Goal: Transaction & Acquisition: Purchase product/service

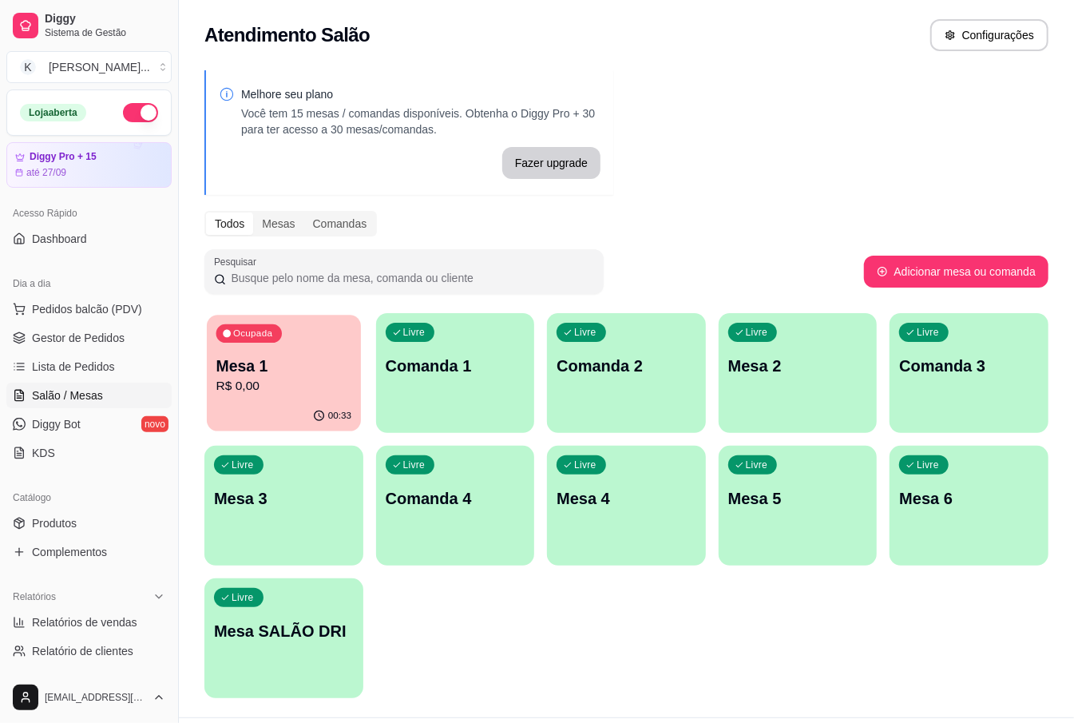
click at [329, 375] on p "Mesa 1" at bounding box center [283, 366] width 135 height 22
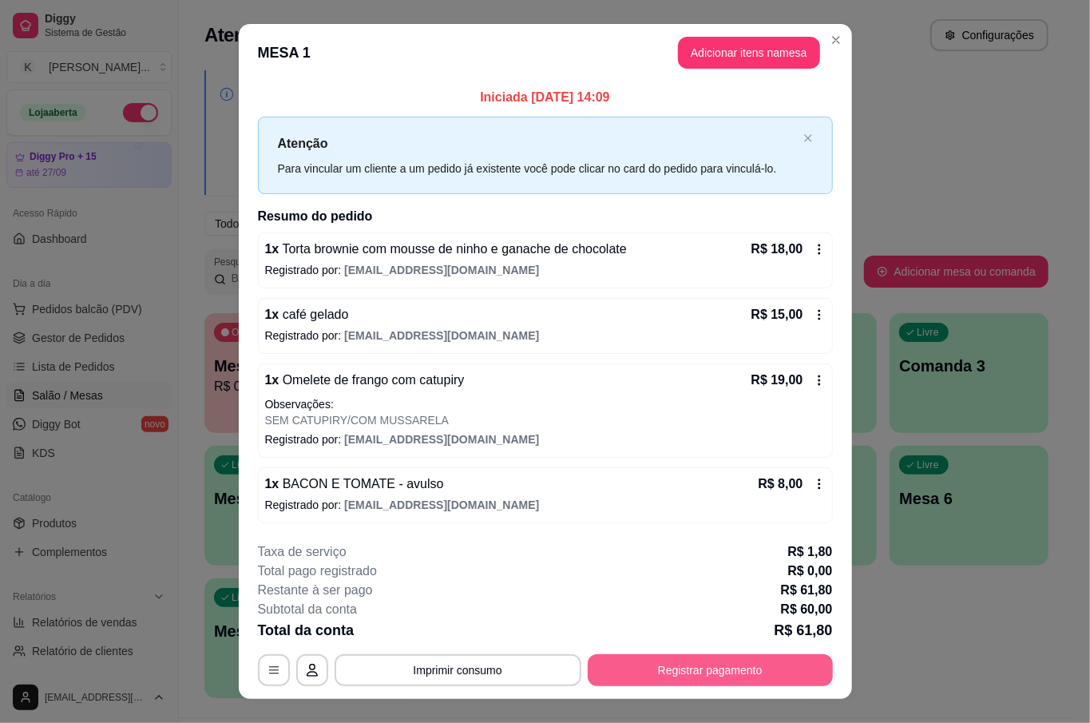
click at [732, 660] on button "Registrar pagamento" at bounding box center [710, 670] width 245 height 32
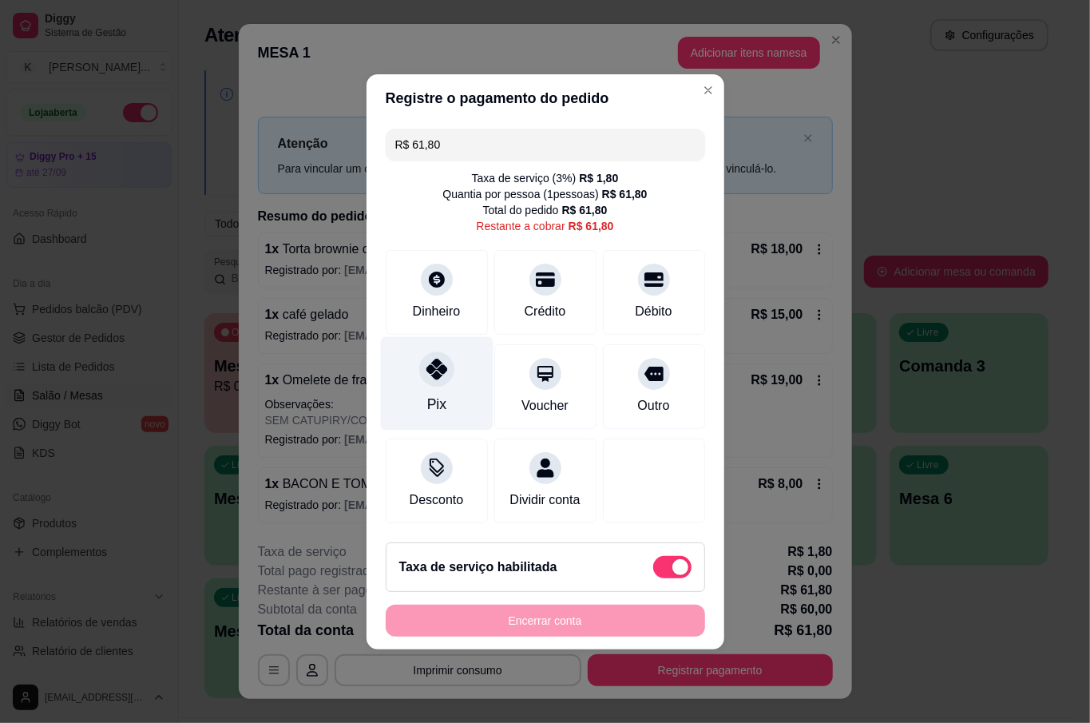
click at [452, 387] on div "Pix" at bounding box center [436, 382] width 113 height 93
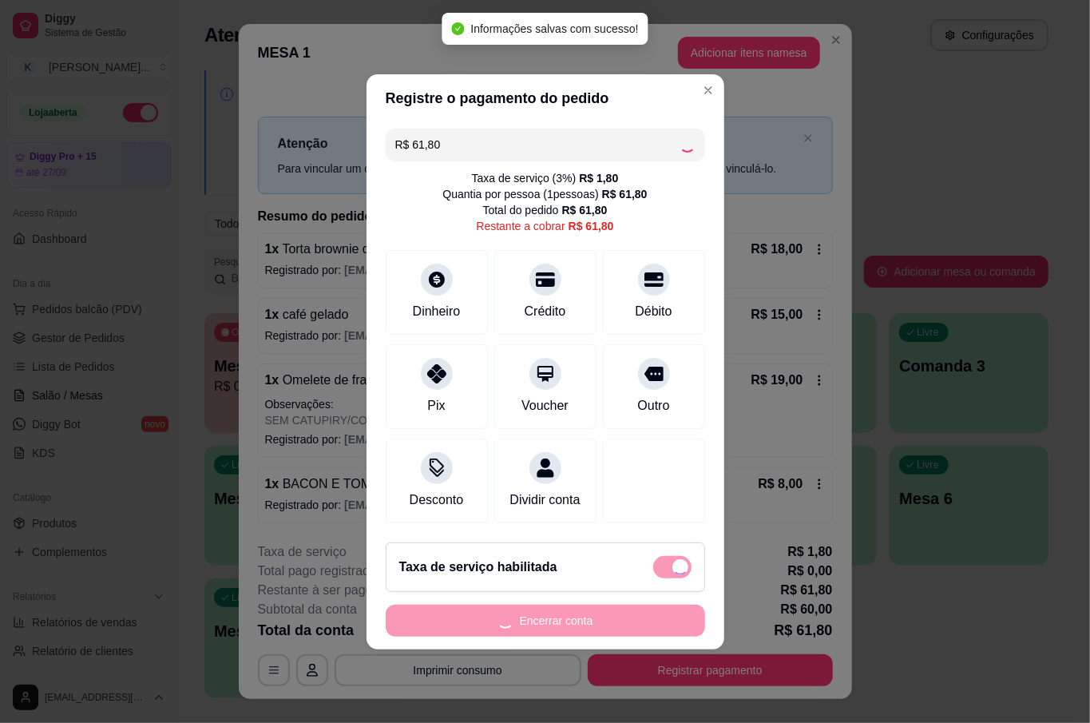
type input "R$ 0,00"
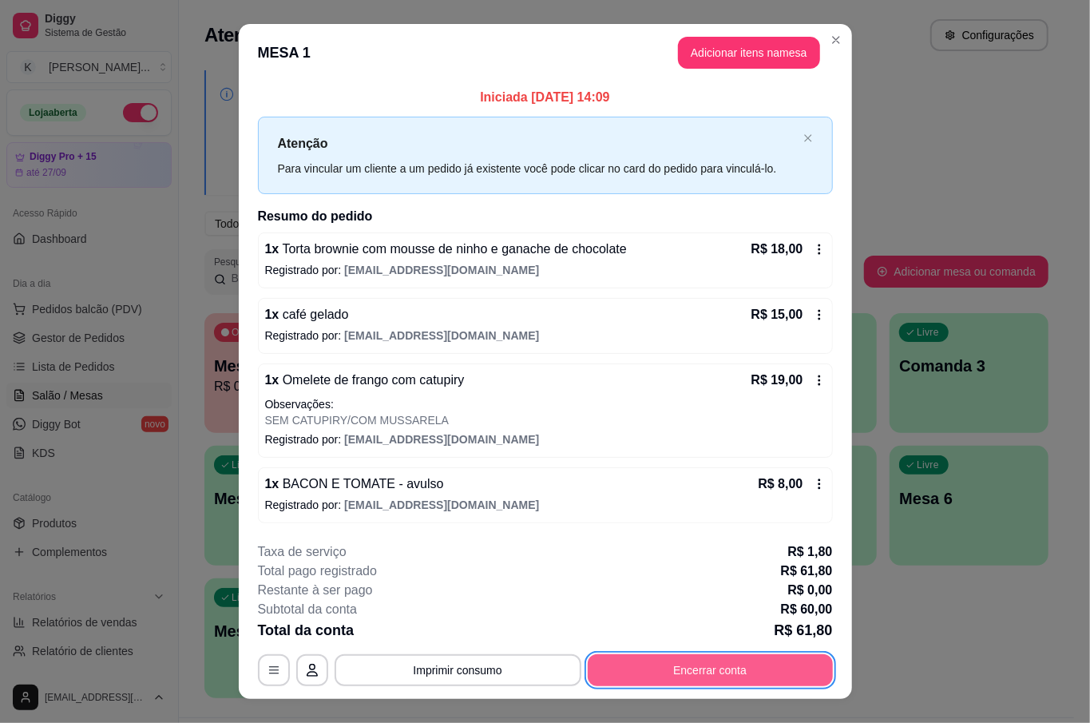
click at [652, 676] on button "Encerrar conta" at bounding box center [710, 670] width 245 height 32
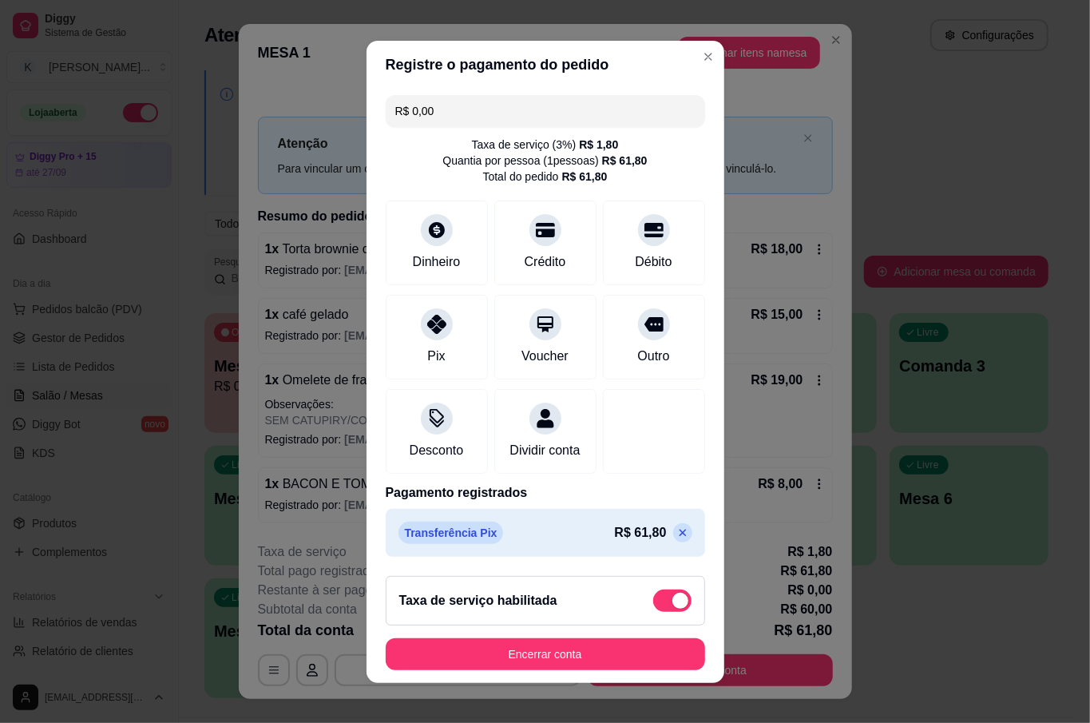
click at [607, 675] on footer "Taxa de serviço habilitada Encerrar conta" at bounding box center [546, 623] width 358 height 120
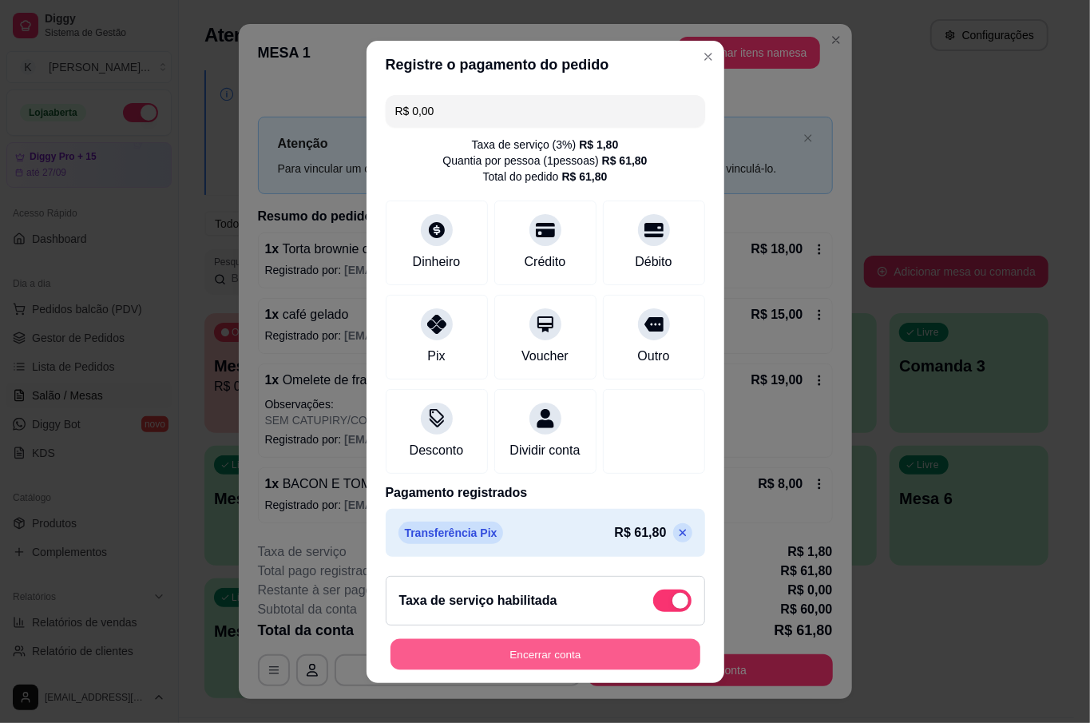
click at [612, 657] on button "Encerrar conta" at bounding box center [546, 653] width 310 height 31
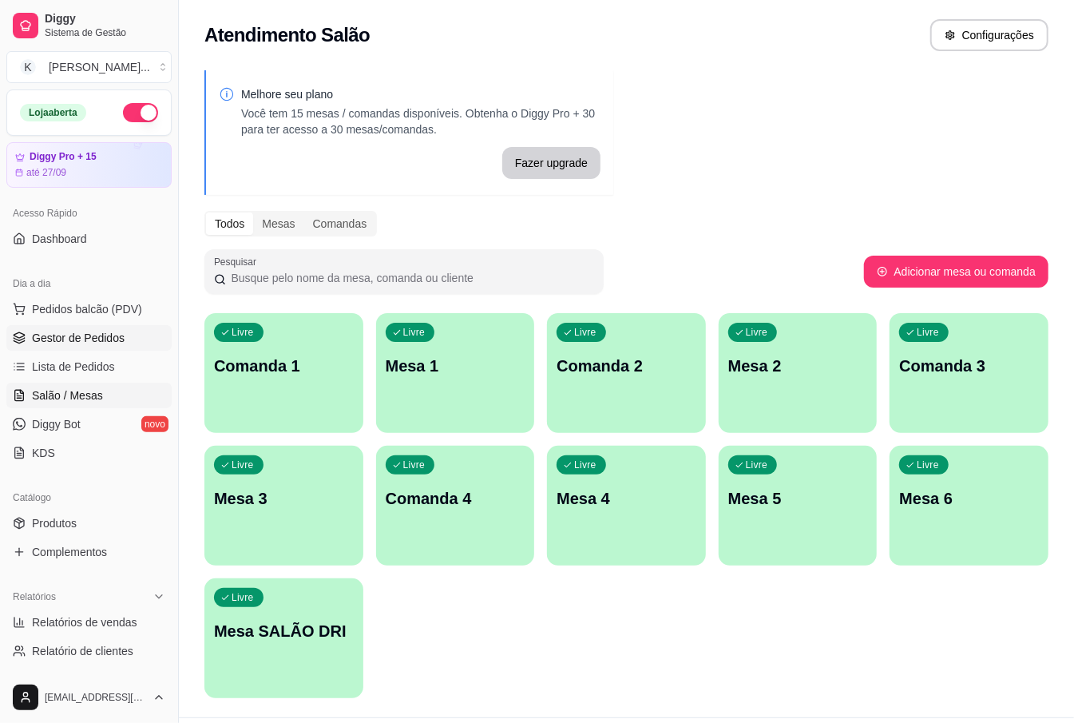
click at [93, 329] on link "Gestor de Pedidos" at bounding box center [88, 338] width 165 height 26
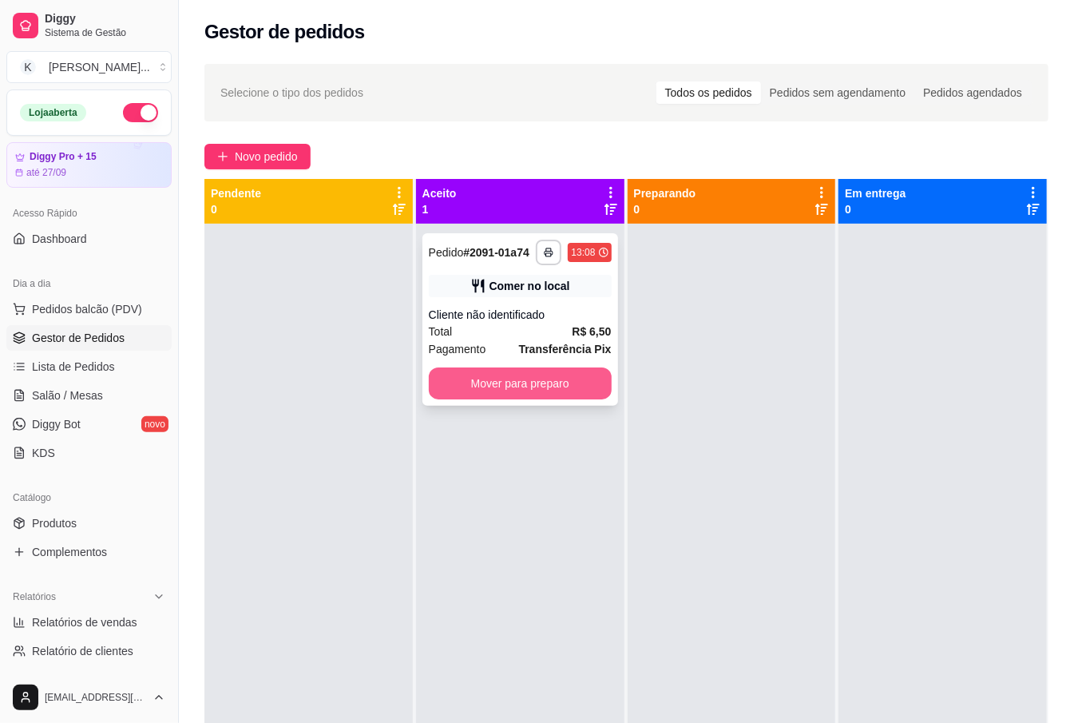
click at [449, 380] on button "Mover para preparo" at bounding box center [520, 383] width 183 height 32
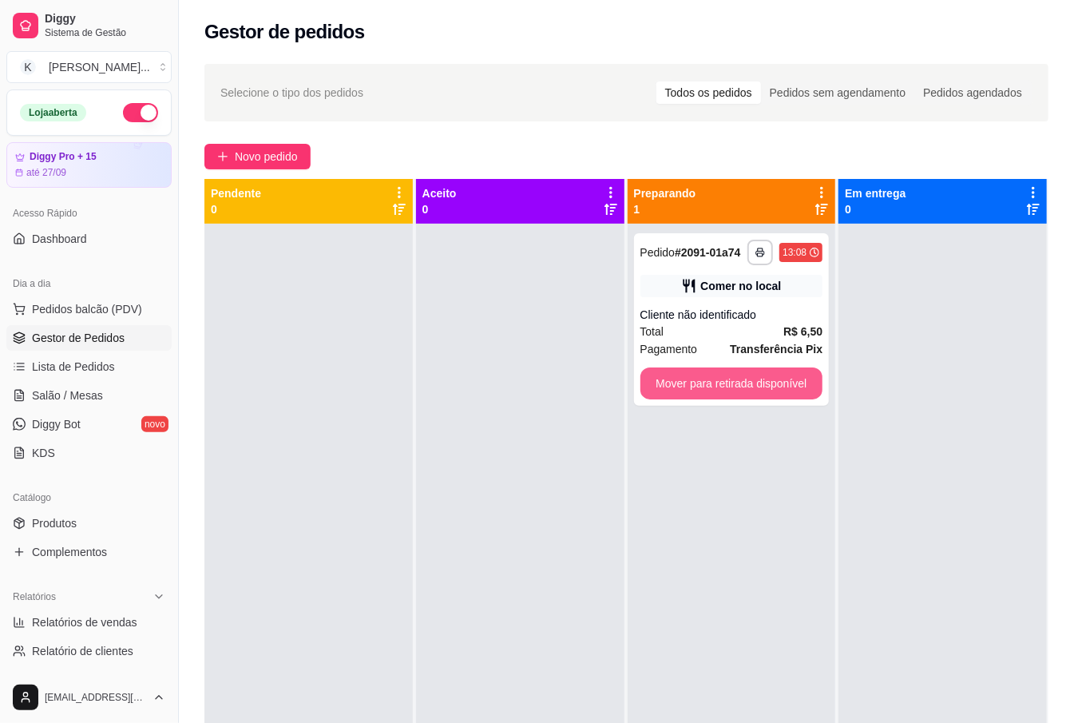
click at [739, 383] on button "Mover para retirada disponível" at bounding box center [732, 383] width 183 height 32
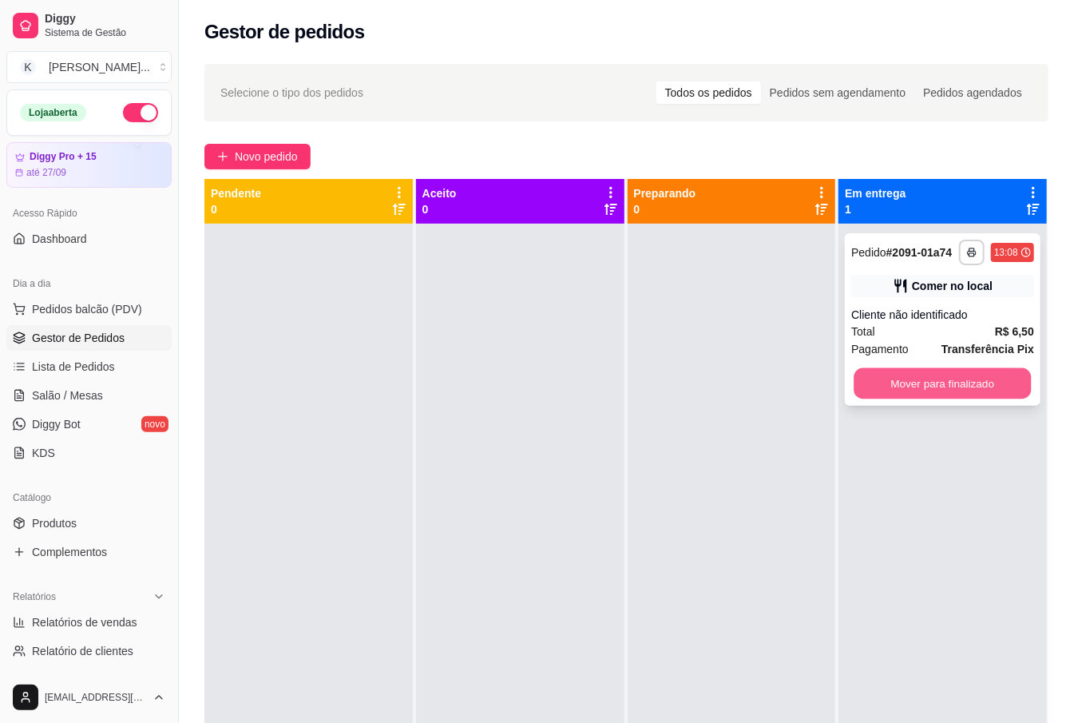
click at [923, 374] on button "Mover para finalizado" at bounding box center [943, 383] width 177 height 31
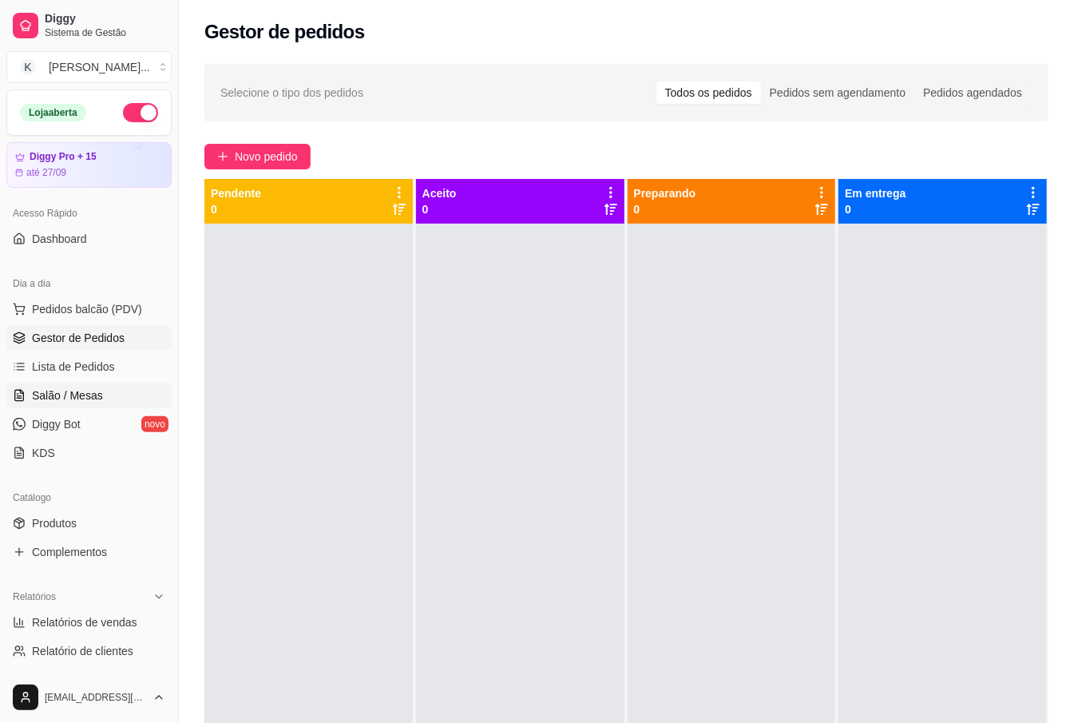
click at [117, 388] on link "Salão / Mesas" at bounding box center [88, 396] width 165 height 26
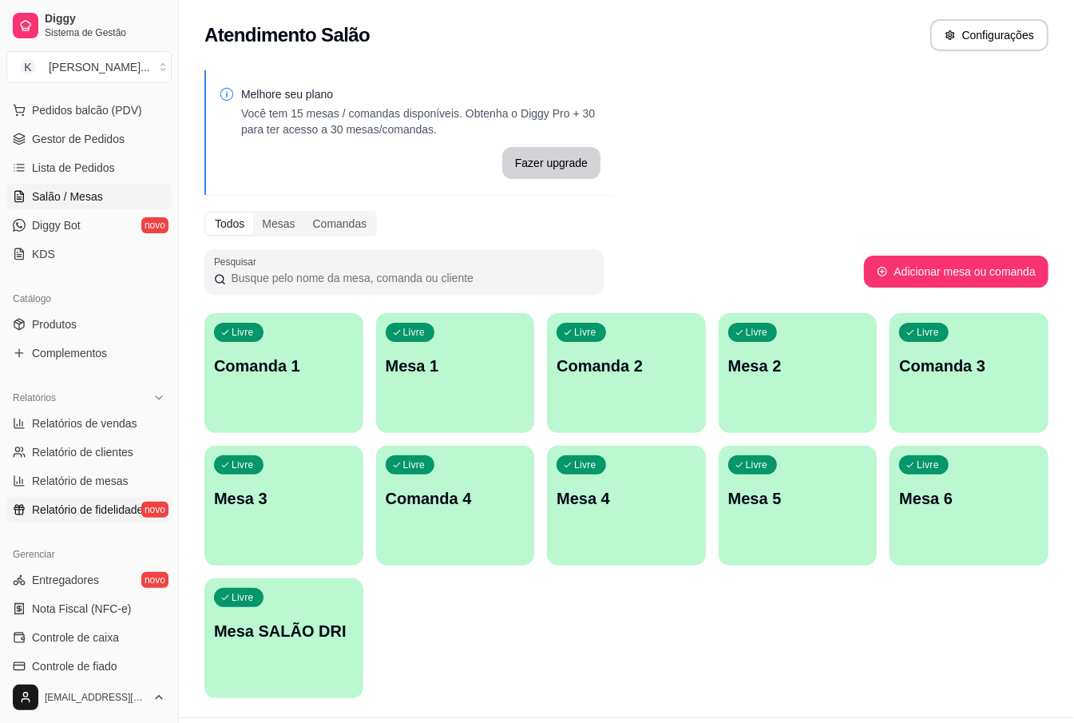
scroll to position [212, 0]
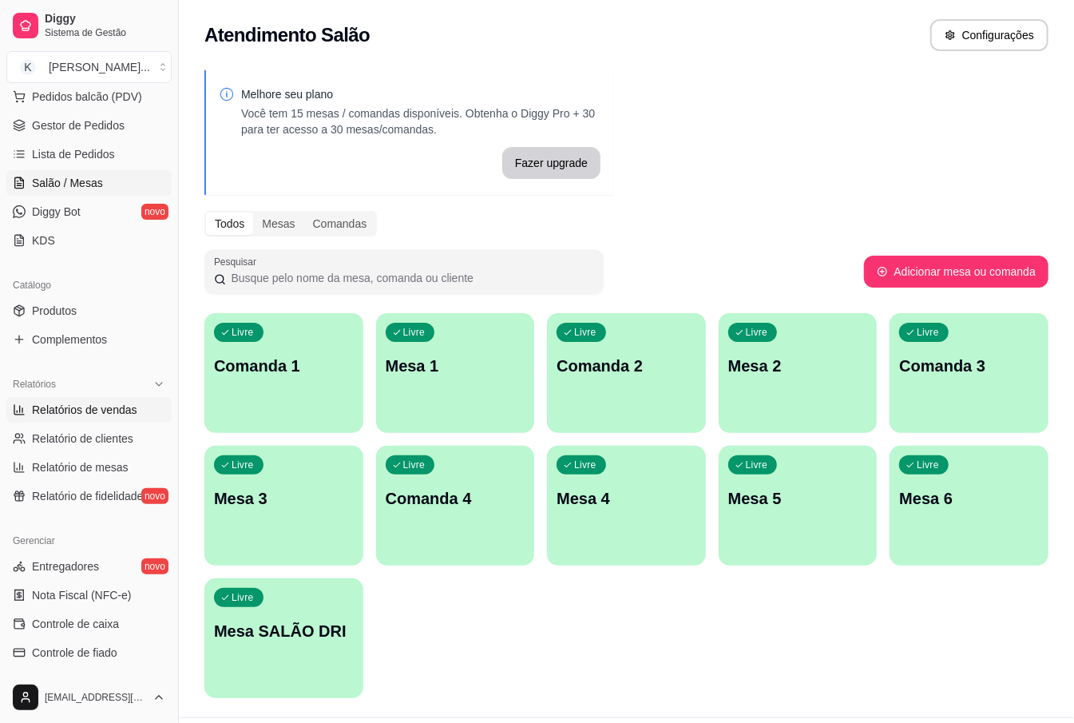
click at [115, 410] on span "Relatórios de vendas" at bounding box center [84, 410] width 105 height 16
select select "ALL"
select select "0"
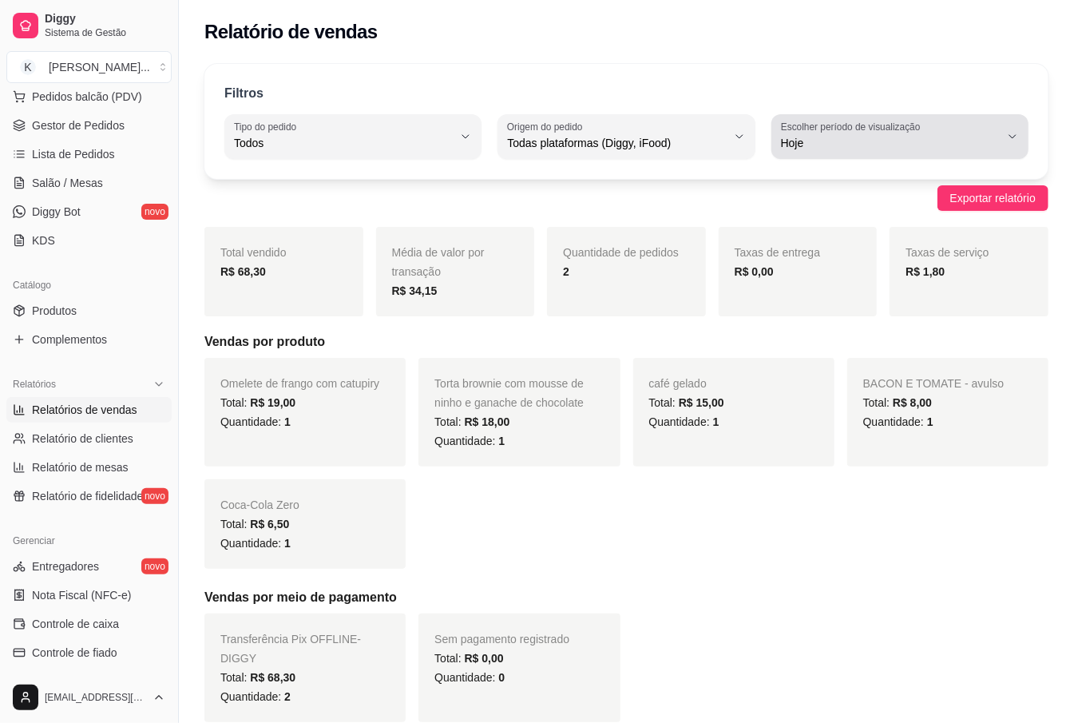
click at [911, 141] on span "Hoje" at bounding box center [890, 143] width 219 height 16
click at [863, 230] on span "7 dias" at bounding box center [892, 233] width 207 height 15
type input "7"
select select "7"
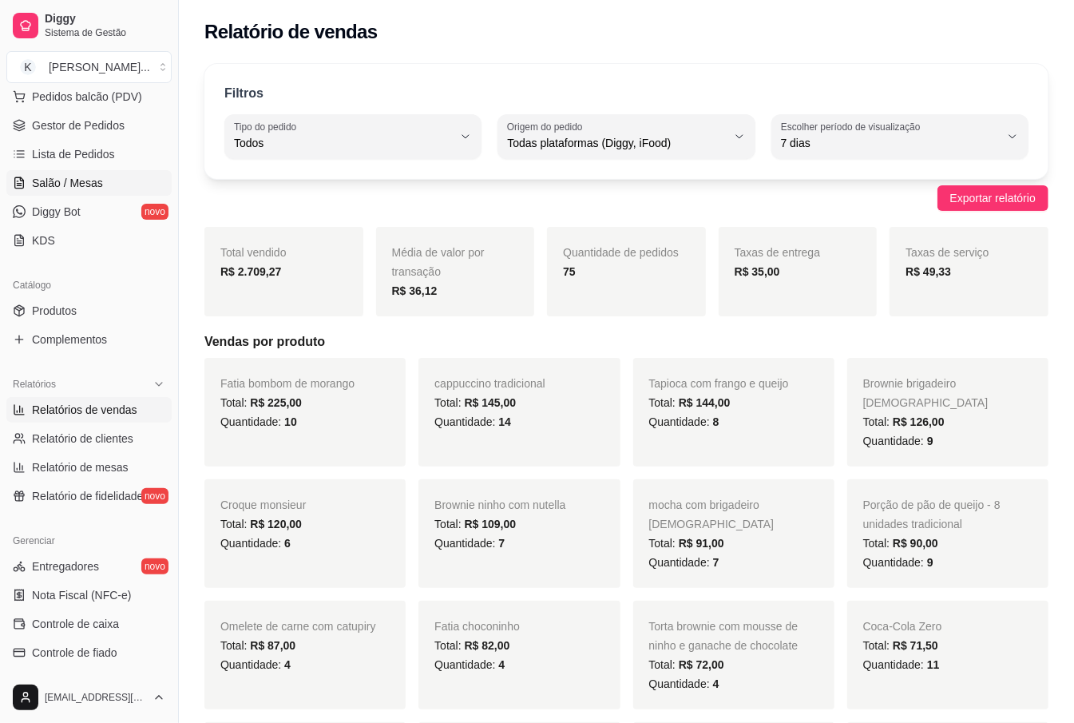
click at [55, 176] on span "Salão / Mesas" at bounding box center [67, 183] width 71 height 16
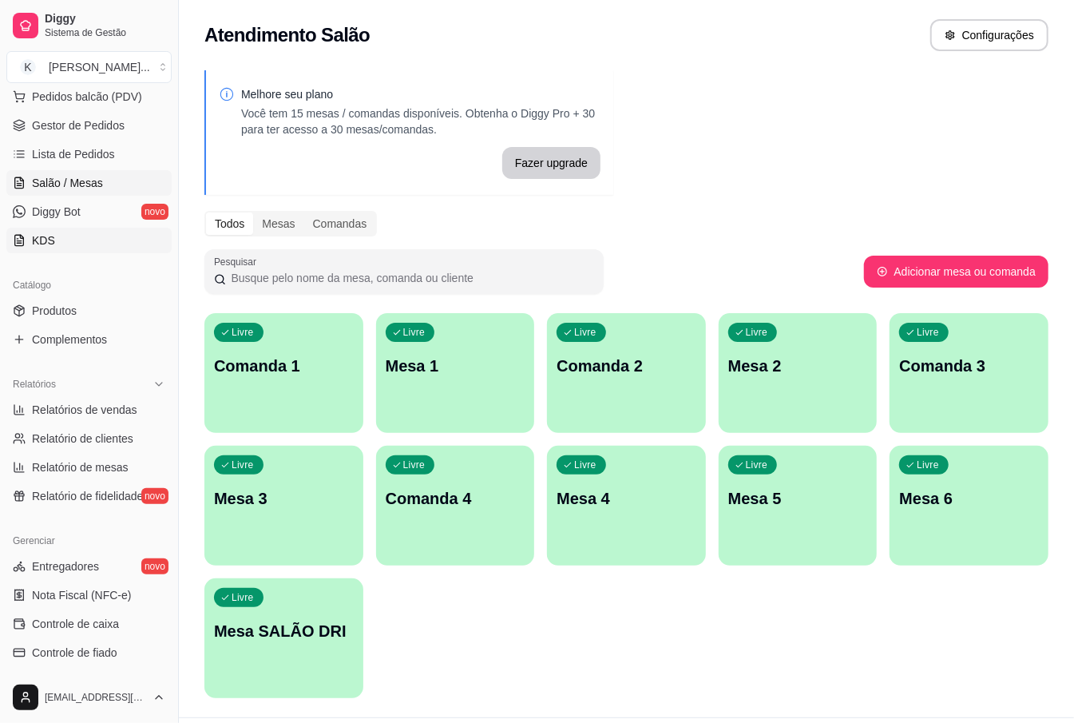
click at [152, 237] on link "KDS" at bounding box center [88, 241] width 165 height 26
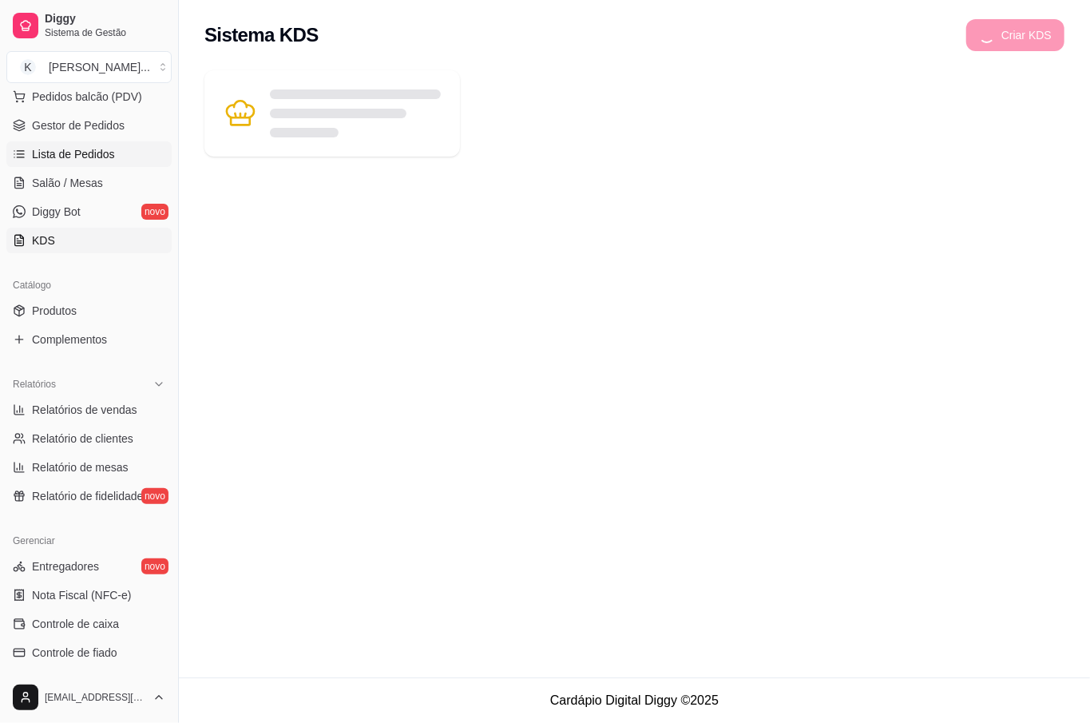
click at [62, 167] on link "Lista de Pedidos" at bounding box center [88, 154] width 165 height 26
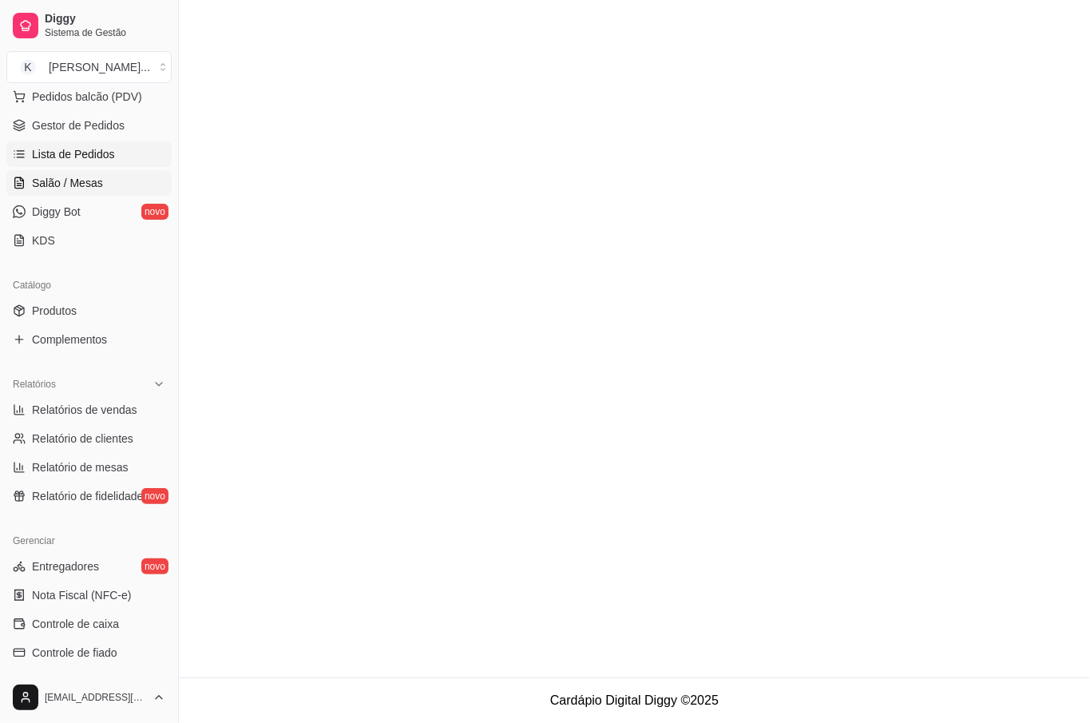
click at [64, 173] on link "Salão / Mesas" at bounding box center [88, 183] width 165 height 26
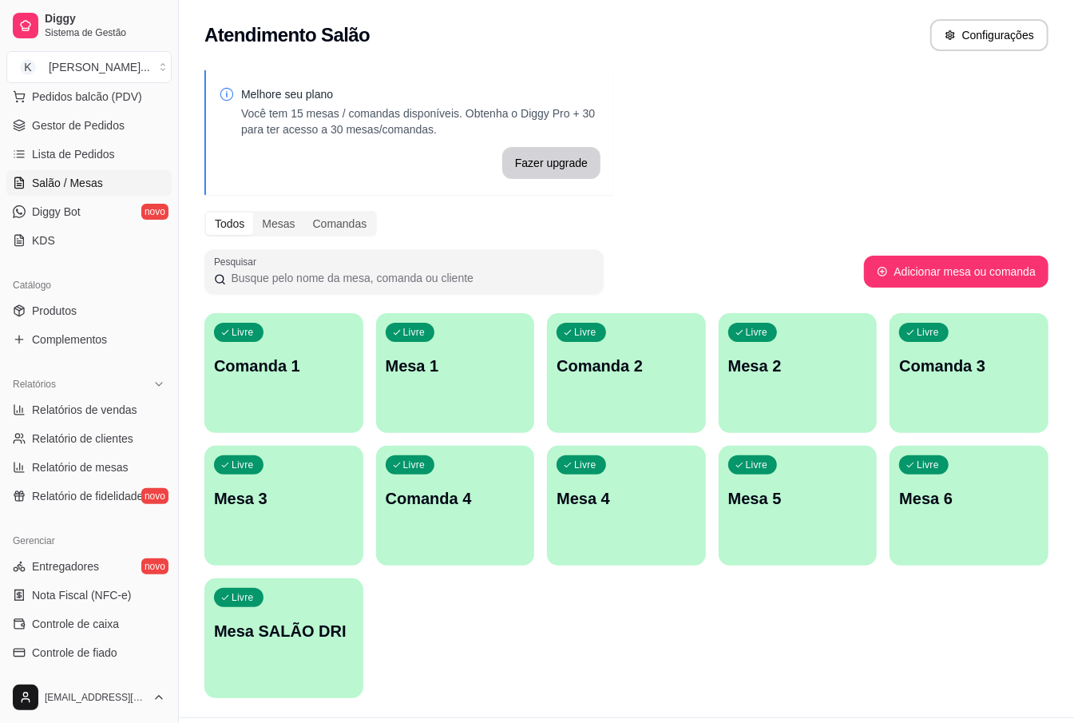
click at [70, 180] on span "Salão / Mesas" at bounding box center [67, 183] width 71 height 16
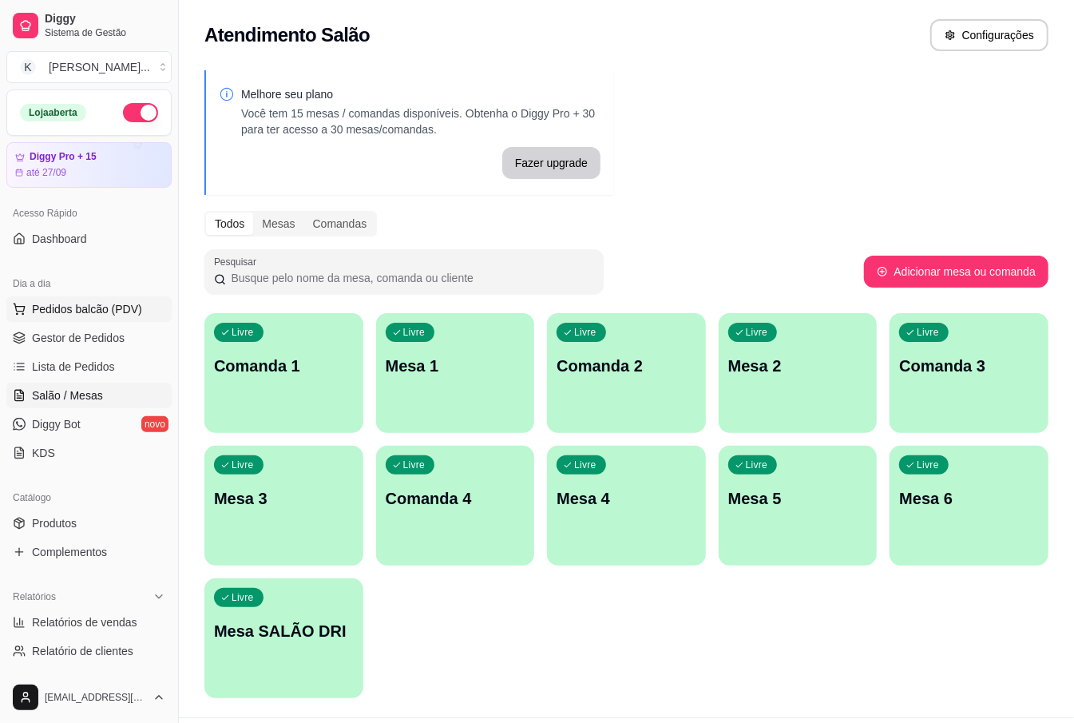
click at [134, 308] on span "Pedidos balcão (PDV)" at bounding box center [87, 309] width 110 height 16
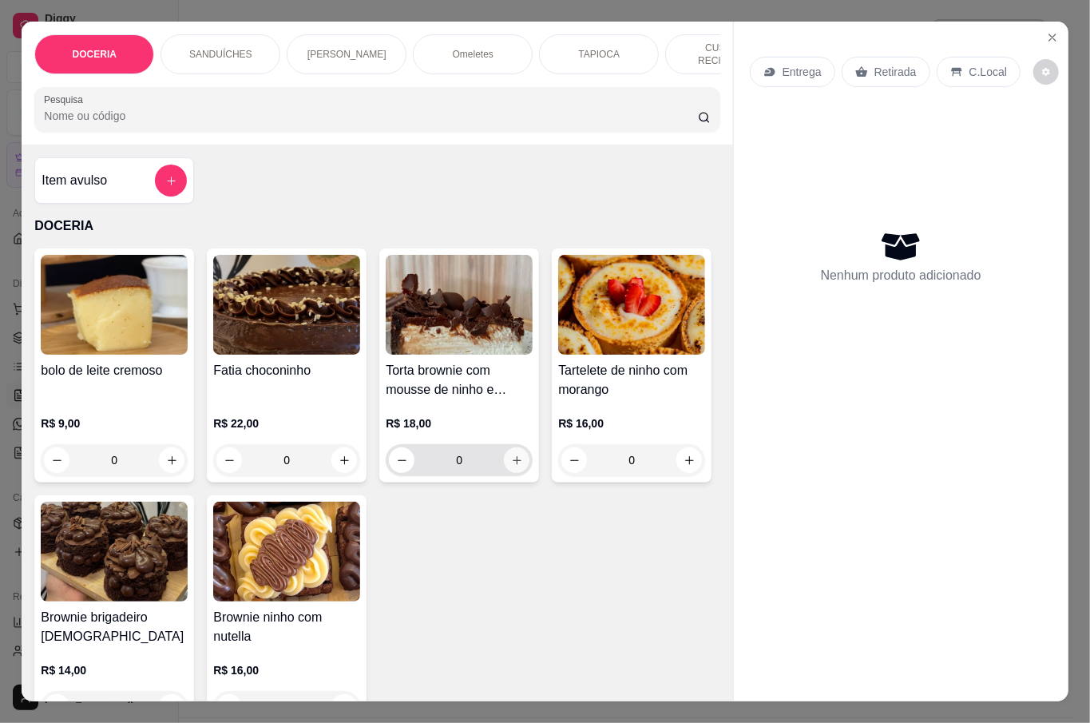
click at [511, 457] on icon "increase-product-quantity" at bounding box center [517, 461] width 12 height 12
type input "1"
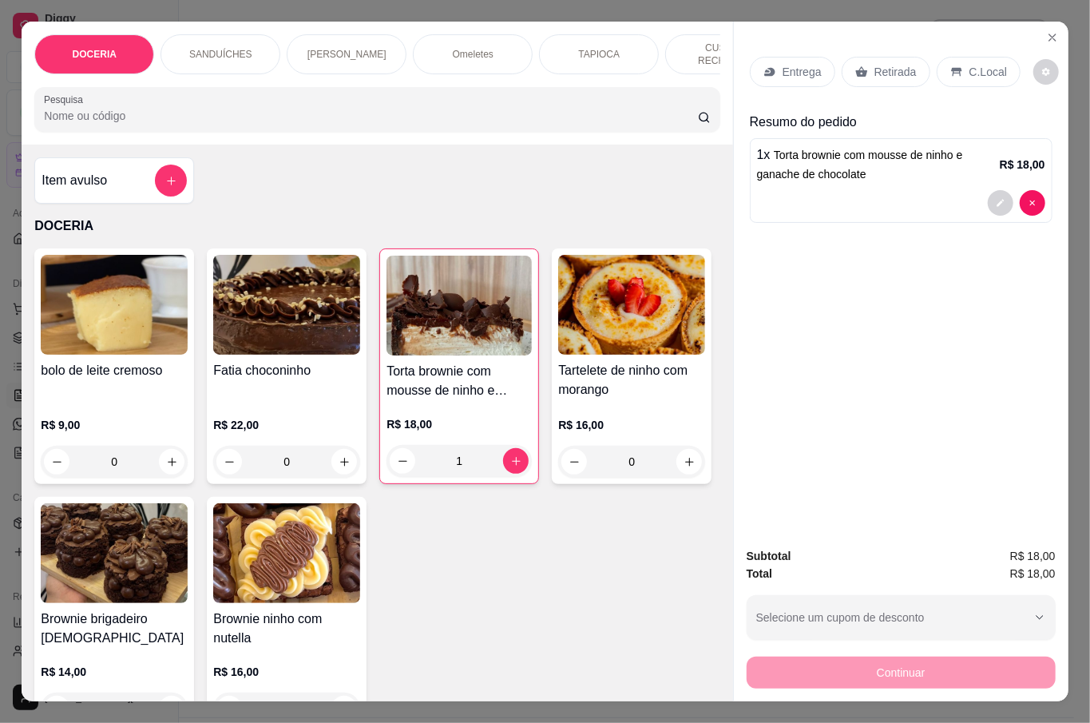
scroll to position [106, 0]
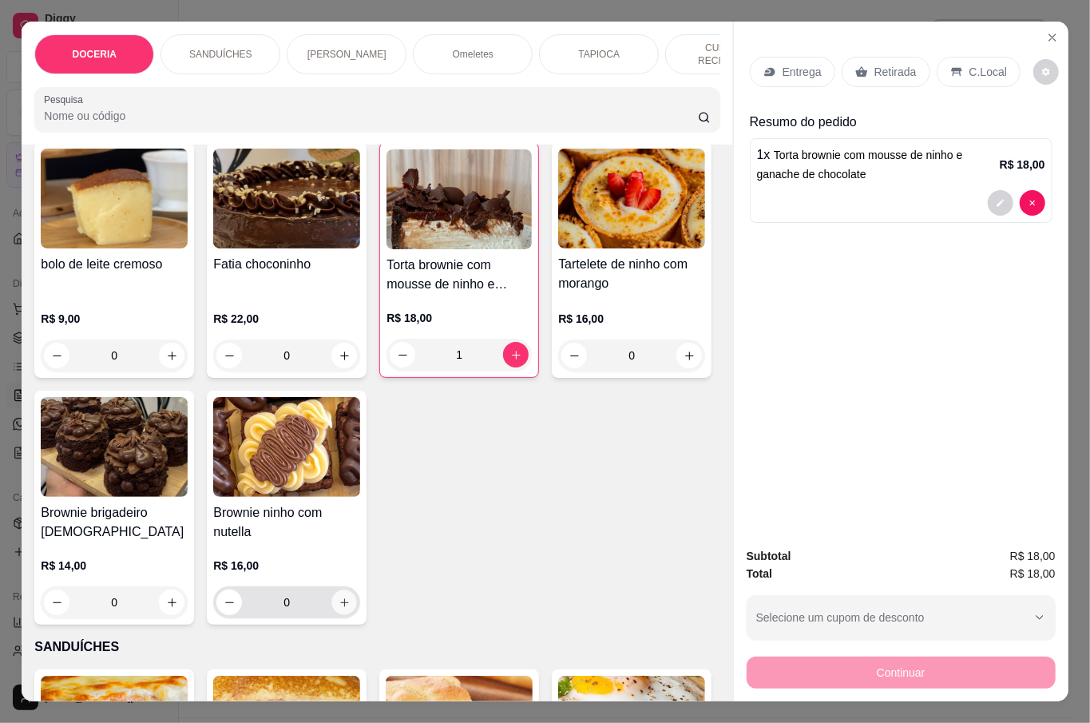
click at [357, 591] on button "increase-product-quantity" at bounding box center [344, 602] width 25 height 25
type input "1"
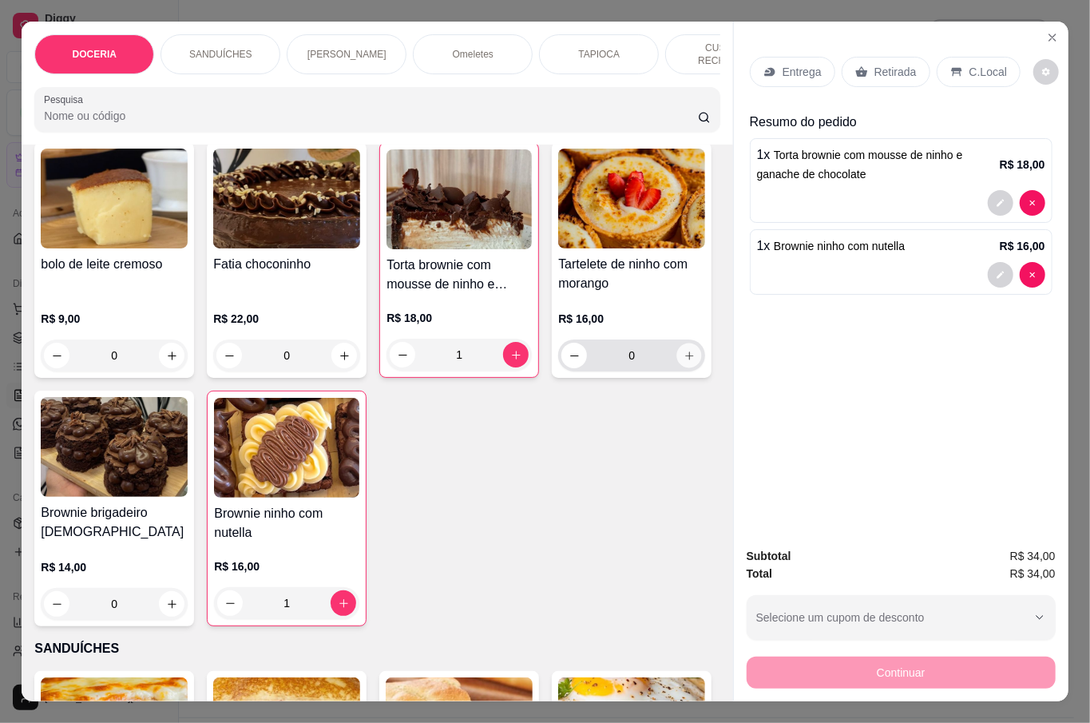
click at [684, 362] on icon "increase-product-quantity" at bounding box center [690, 356] width 12 height 12
type input "1"
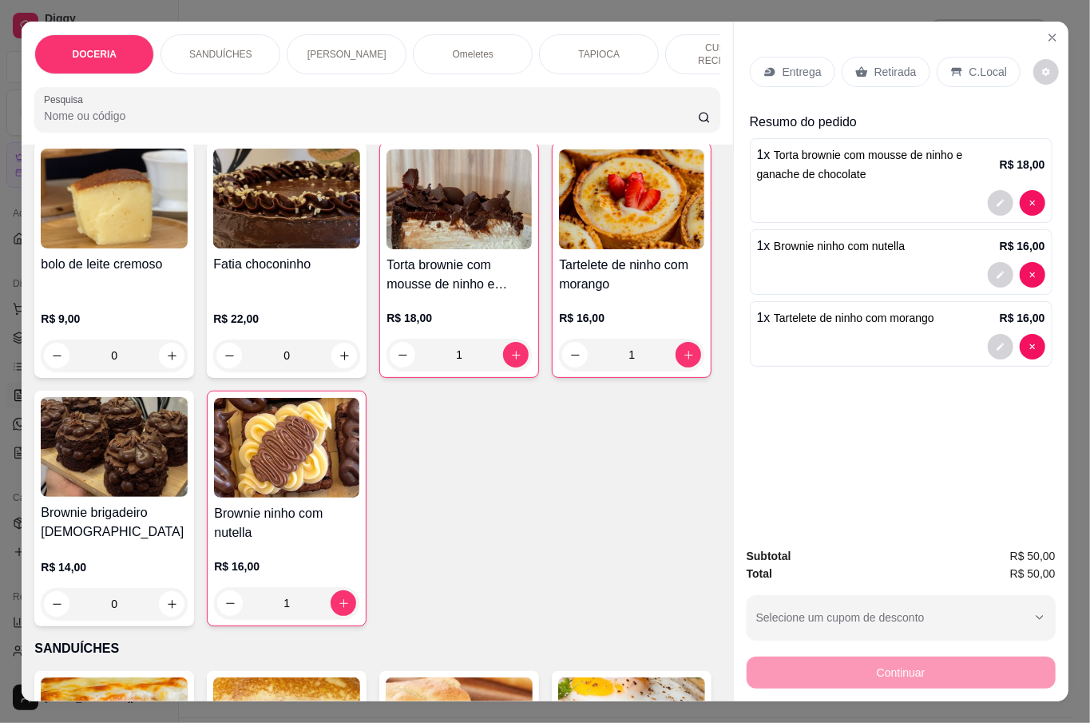
click at [911, 65] on div "Retirada" at bounding box center [886, 72] width 89 height 30
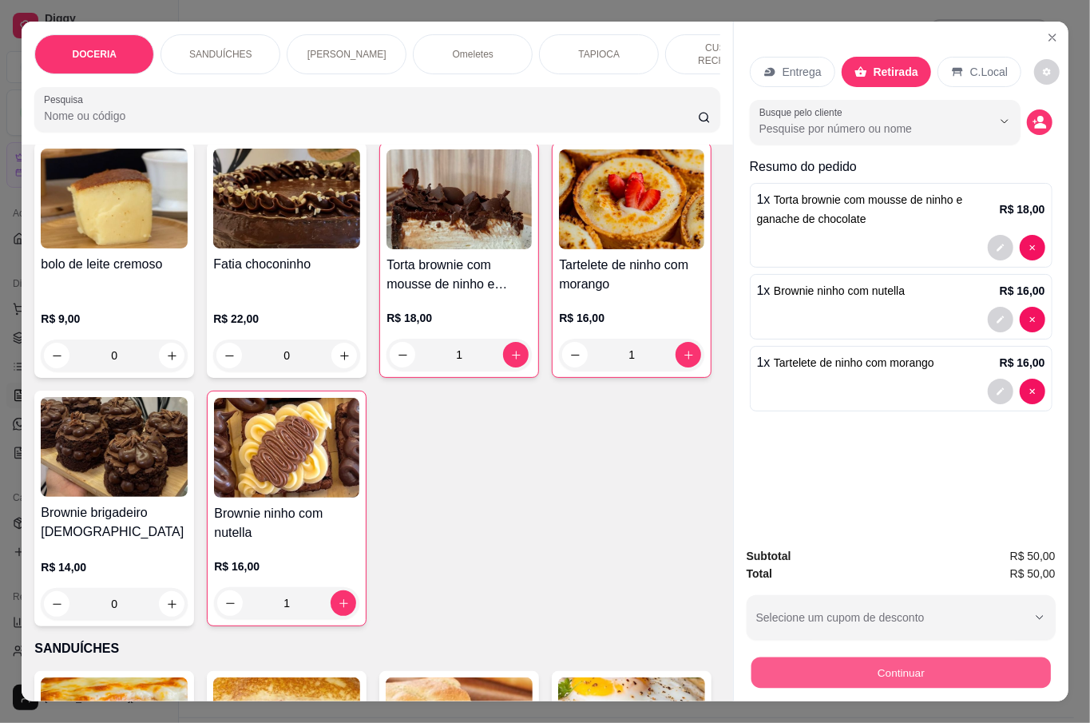
click at [952, 666] on button "Continuar" at bounding box center [901, 672] width 300 height 31
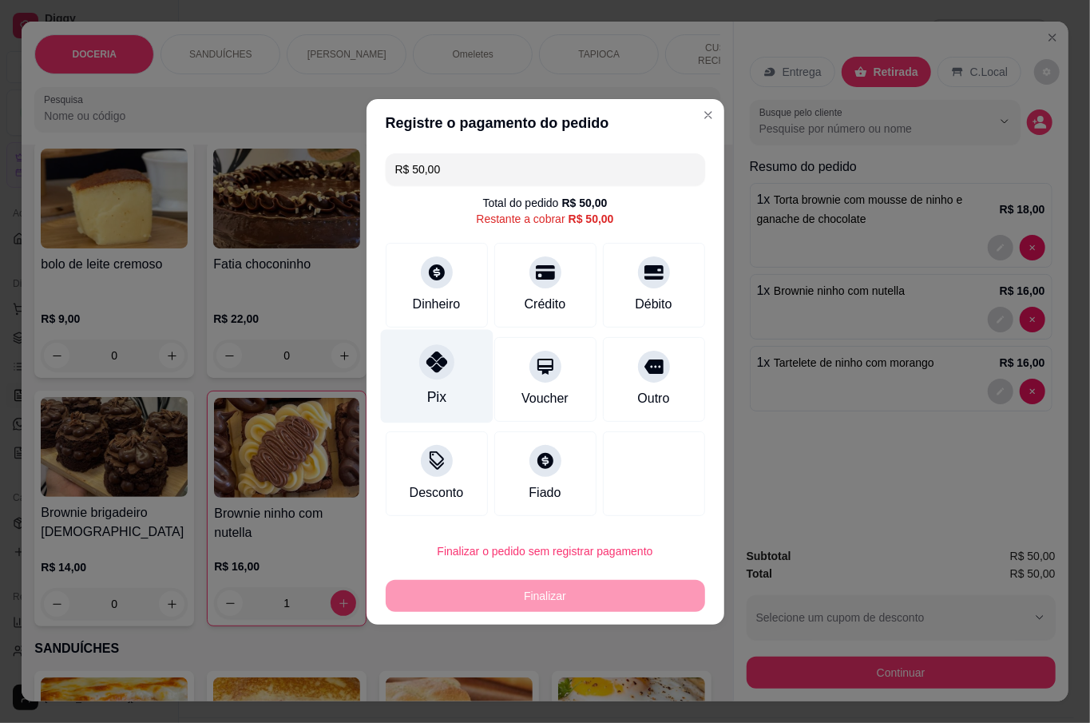
click at [441, 381] on div "Pix" at bounding box center [436, 375] width 113 height 93
type input "R$ 0,00"
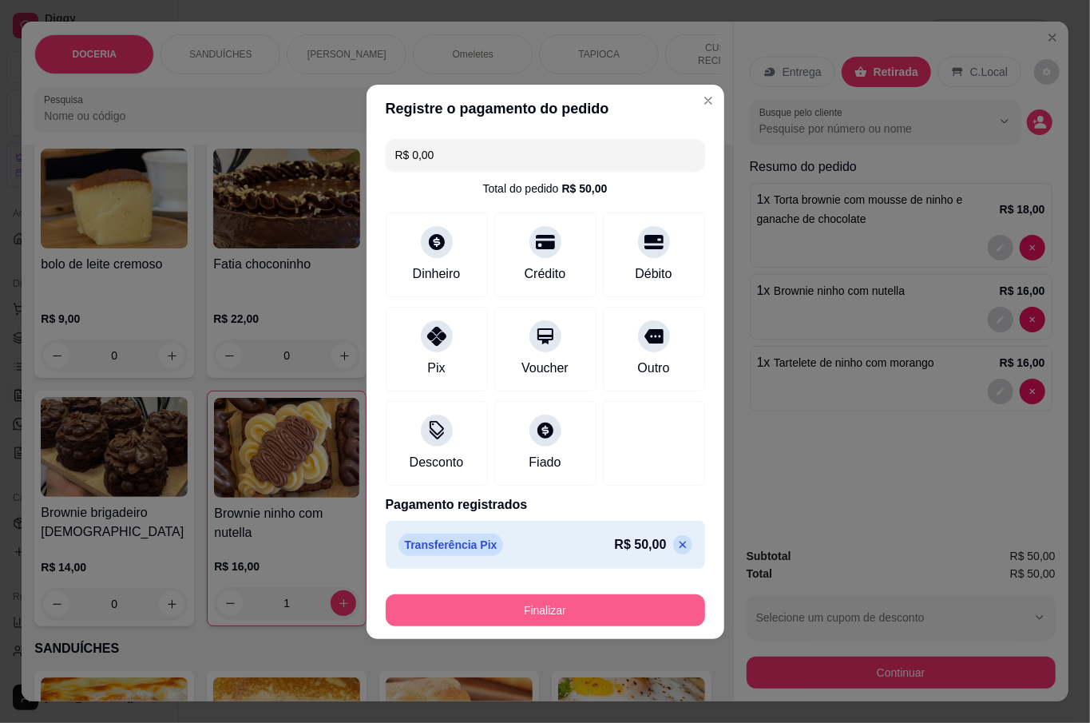
click at [613, 613] on button "Finalizar" at bounding box center [546, 610] width 320 height 32
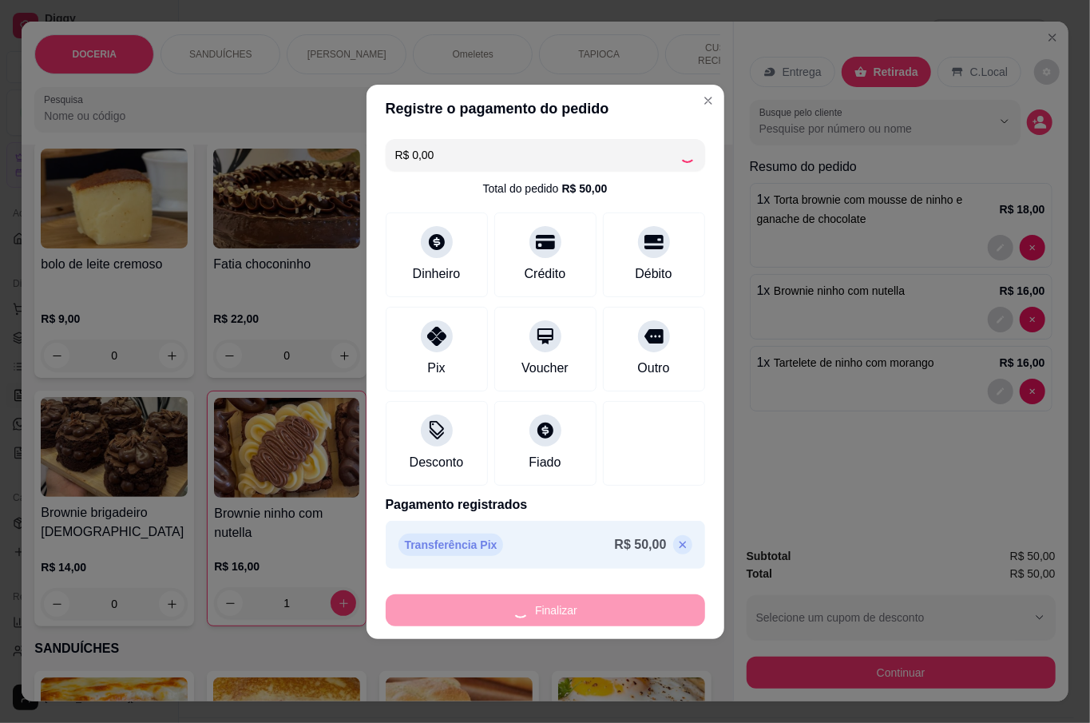
type input "0"
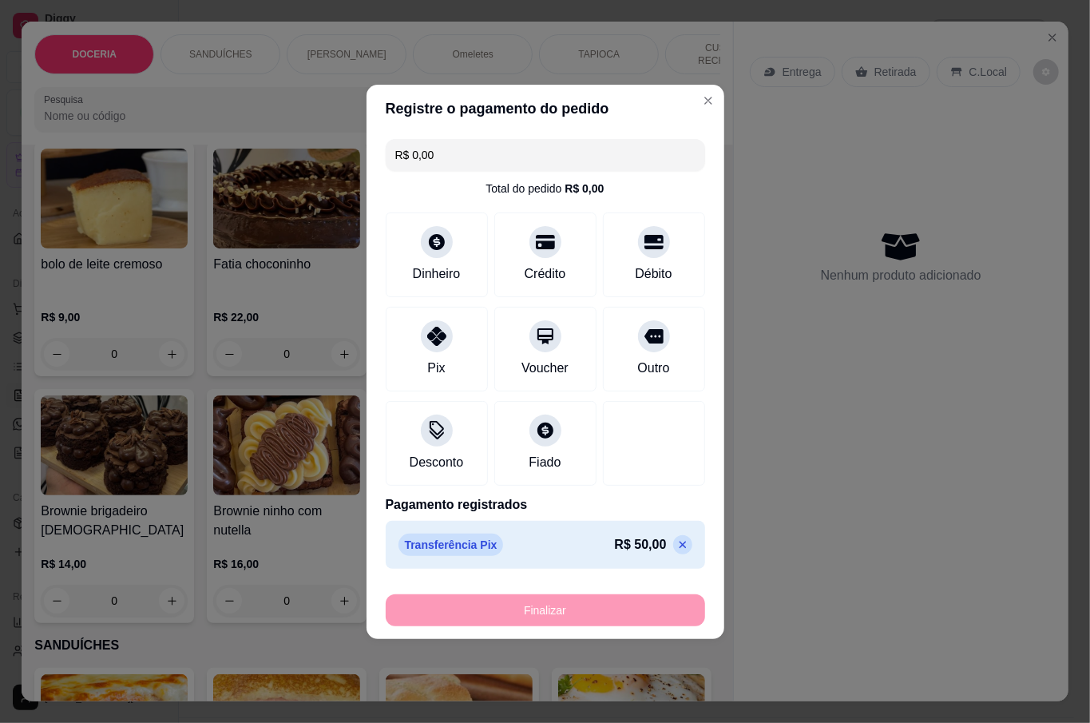
type input "-R$ 50,00"
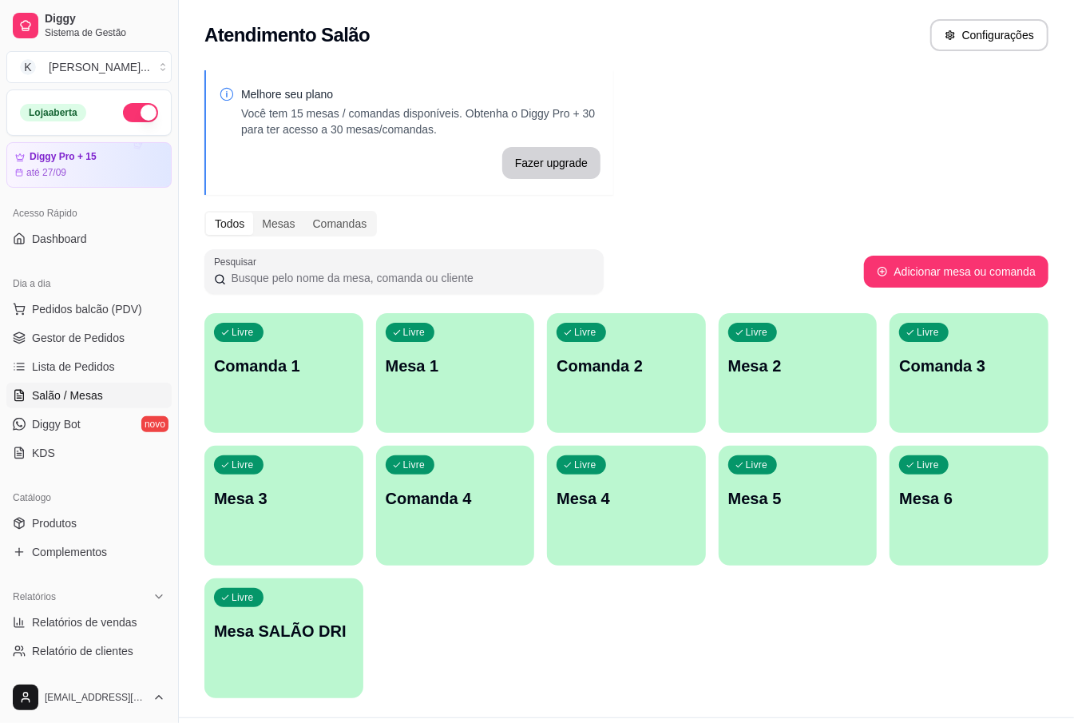
click at [641, 615] on div "Livre Comanda 1 Livre Mesa 1 Livre Comanda 2 Livre Mesa 2 Livre Comanda 3 Livre…" at bounding box center [626, 505] width 844 height 385
click at [665, 557] on div "button" at bounding box center [626, 555] width 159 height 19
click at [845, 368] on p "Mesa 2" at bounding box center [799, 366] width 140 height 22
click at [298, 532] on div "Livre Mesa 3" at bounding box center [283, 496] width 159 height 101
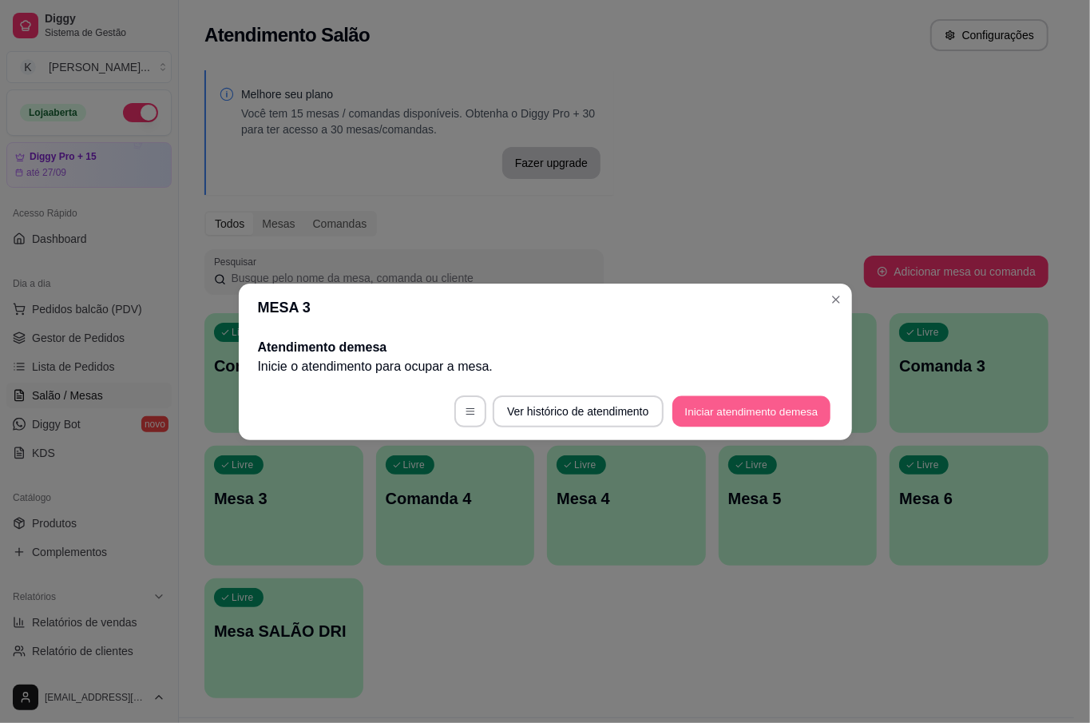
click at [720, 410] on button "Iniciar atendimento de mesa" at bounding box center [752, 410] width 158 height 31
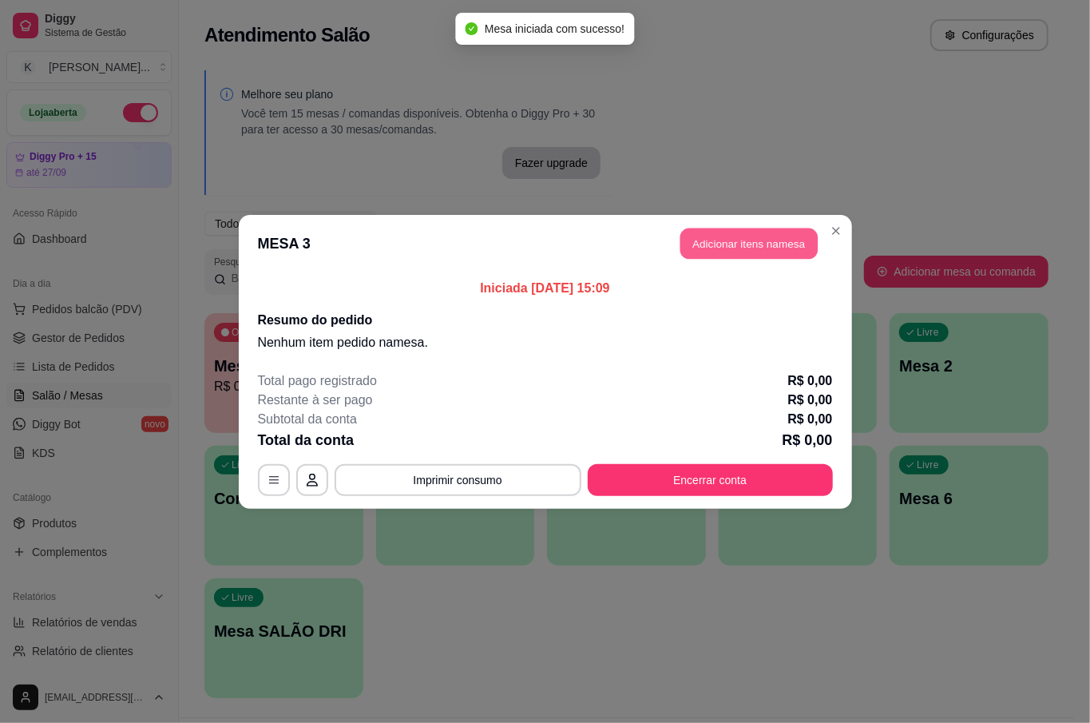
click at [746, 250] on button "Adicionar itens na mesa" at bounding box center [749, 243] width 137 height 31
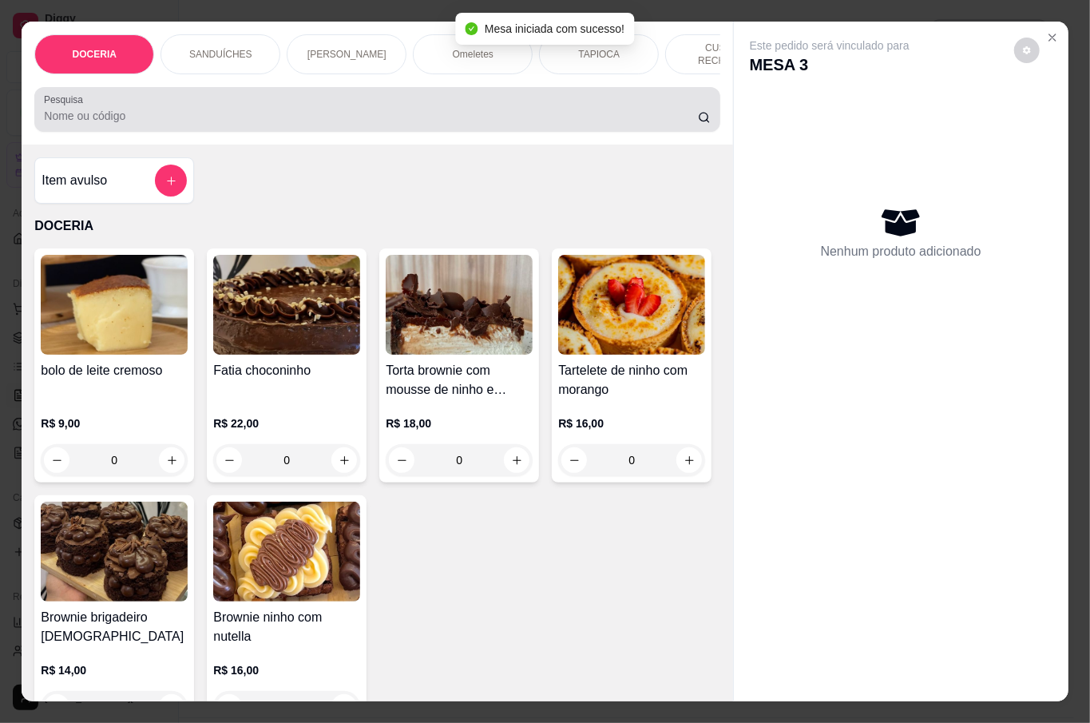
click at [368, 87] on div "Pesquisa" at bounding box center [376, 109] width 685 height 45
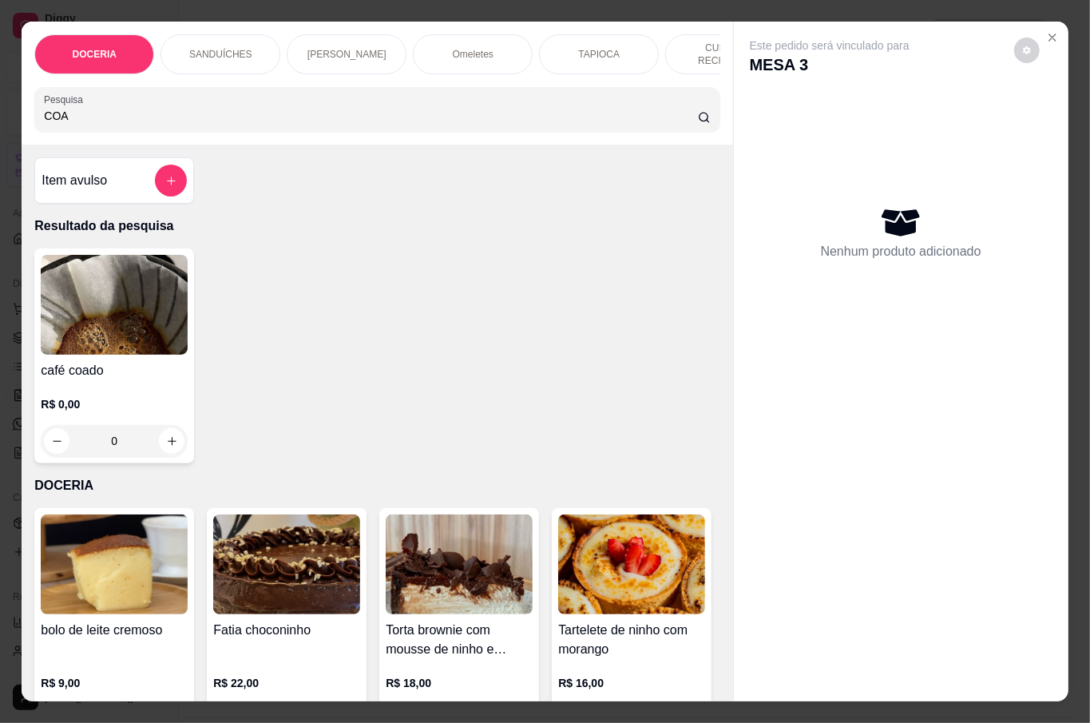
type input "COA"
click at [136, 380] on div "R$ 0,00 0" at bounding box center [114, 418] width 147 height 77
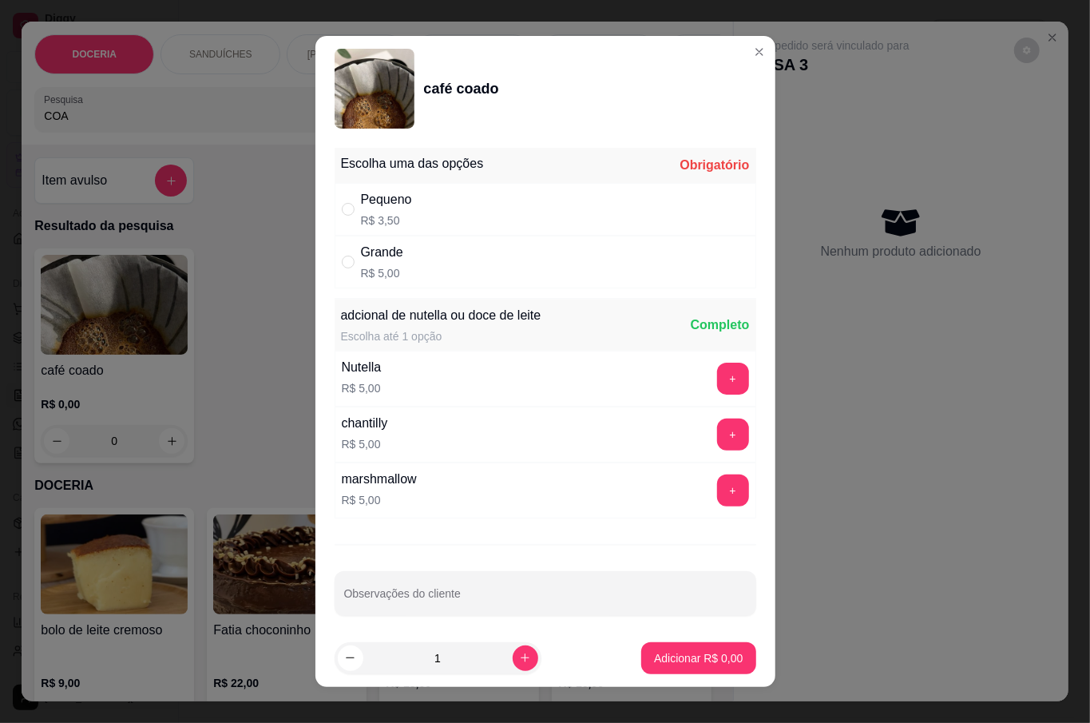
click at [426, 199] on div "Pequeno R$ 3,50" at bounding box center [546, 209] width 422 height 53
radio input "true"
click at [673, 659] on p "Adicionar R$ 3,50" at bounding box center [698, 658] width 89 height 16
type input "1"
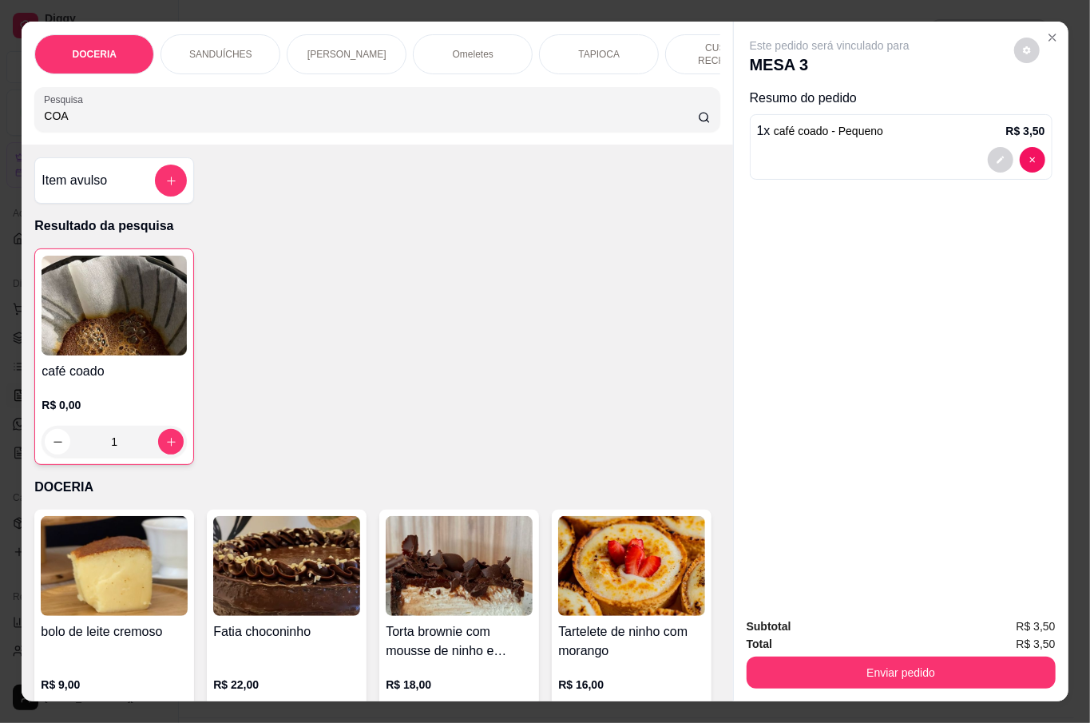
click at [240, 102] on div "COA" at bounding box center [377, 109] width 666 height 32
type input "C"
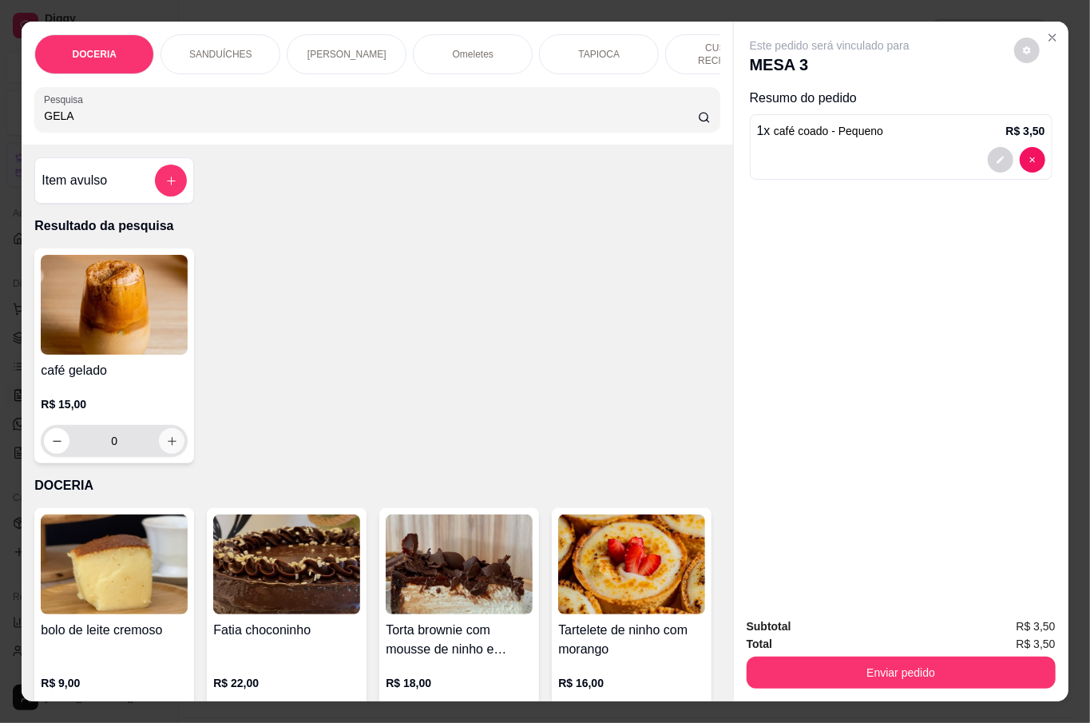
type input "GELA"
click at [170, 429] on button "increase-product-quantity" at bounding box center [172, 441] width 26 height 26
type input "1"
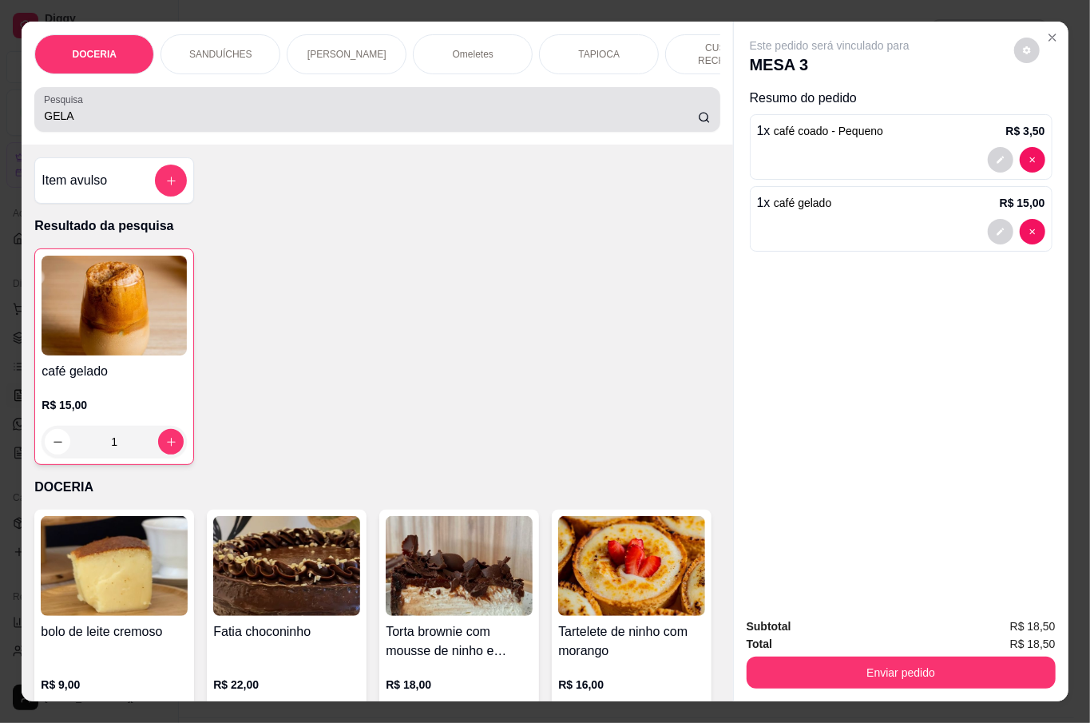
click at [201, 101] on div "GELA" at bounding box center [377, 109] width 666 height 32
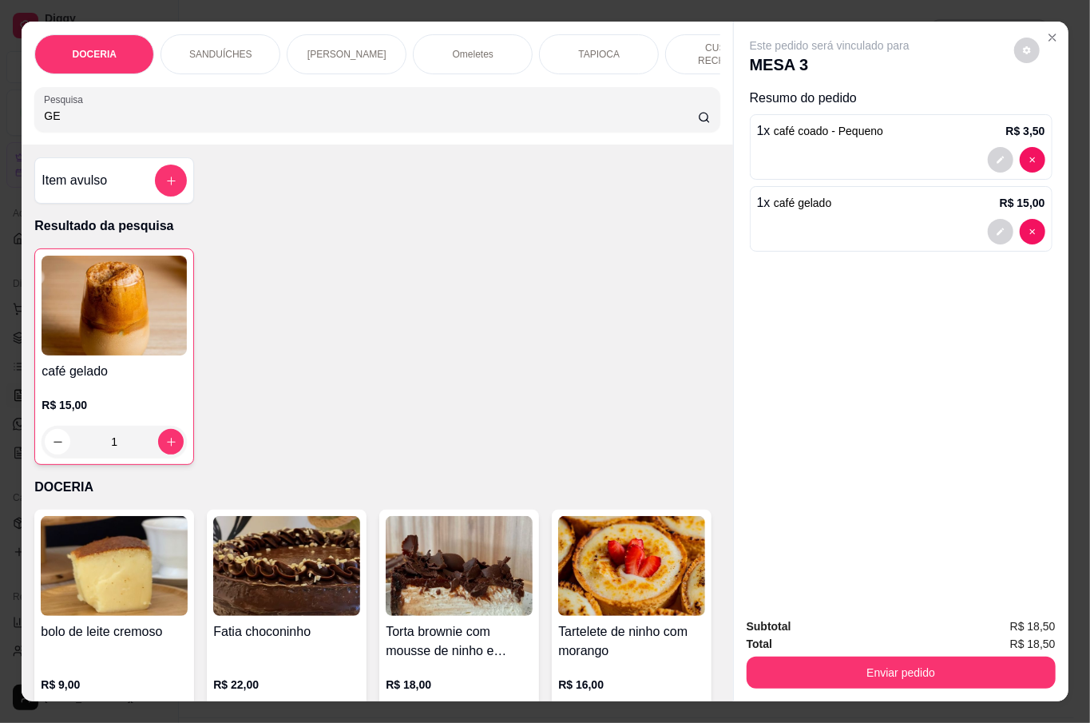
type input "G"
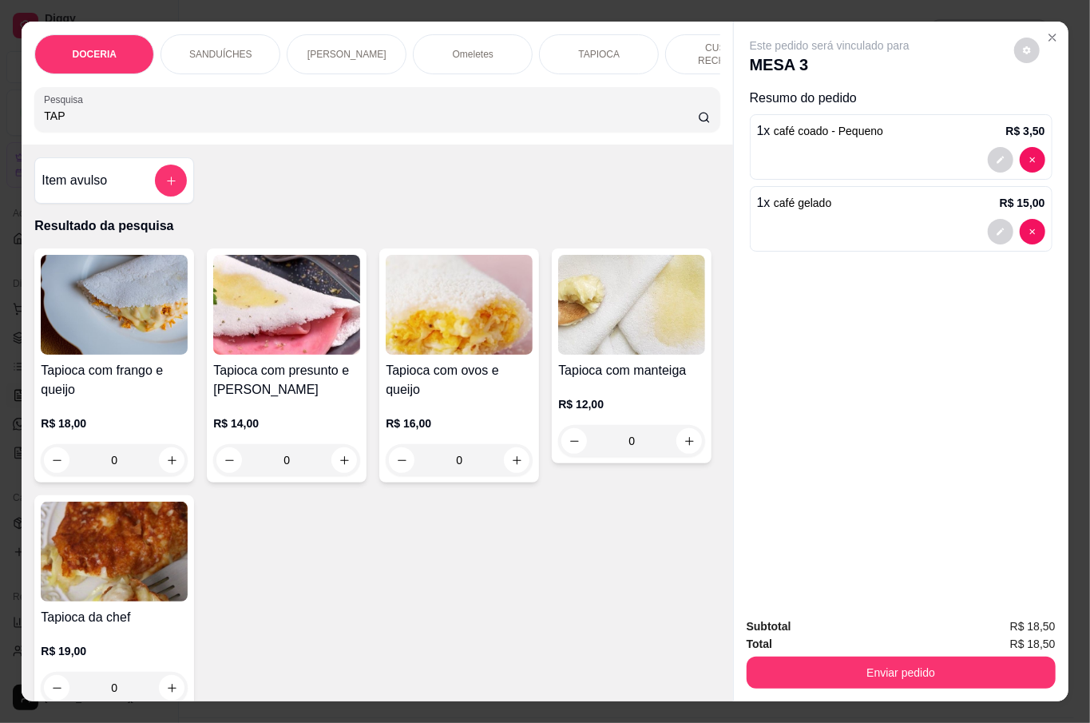
type input "TAP"
click at [161, 460] on div "0" at bounding box center [114, 460] width 147 height 32
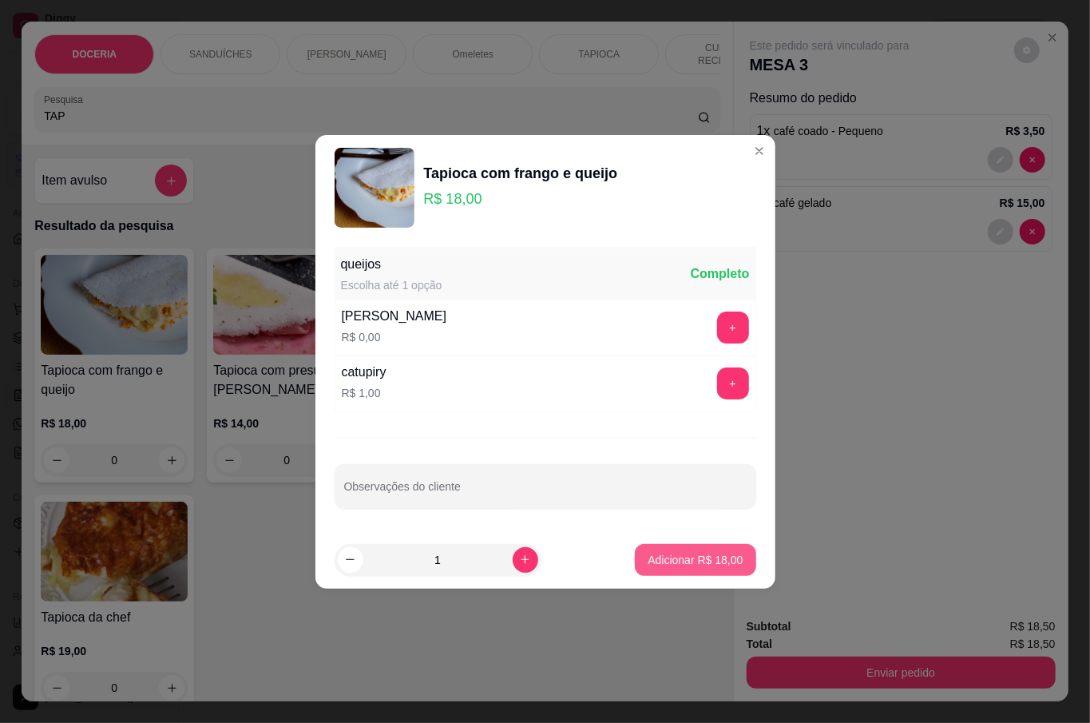
click at [672, 550] on button "Adicionar R$ 18,00" at bounding box center [695, 560] width 121 height 32
type input "1"
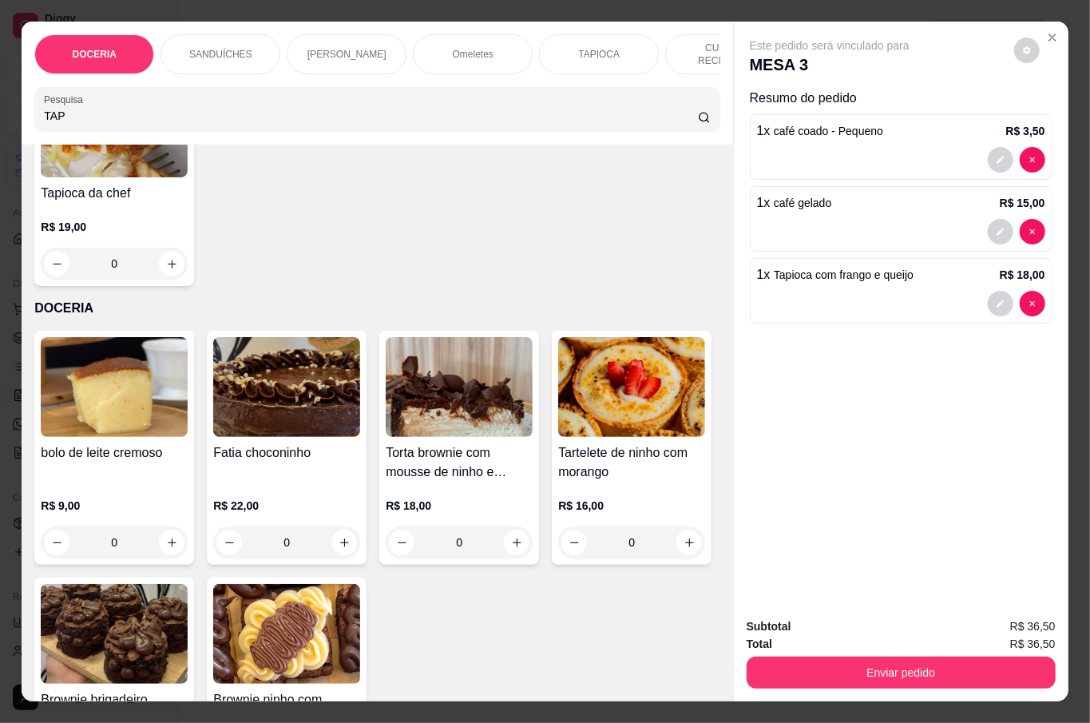
scroll to position [639, 0]
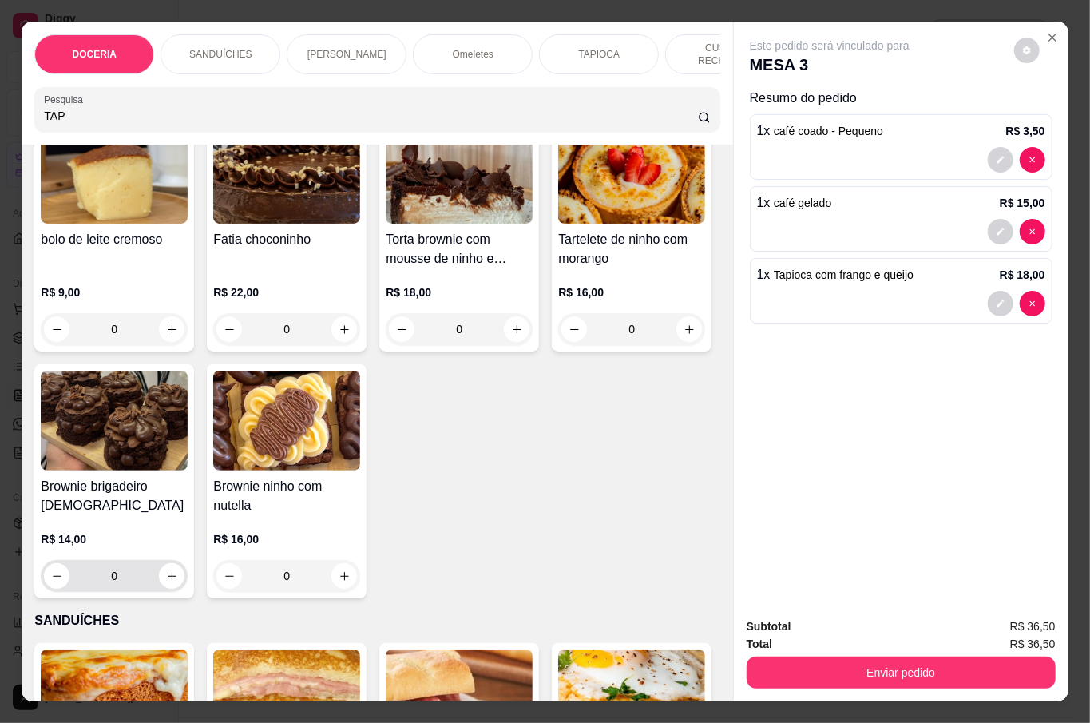
click at [177, 573] on icon "increase-product-quantity" at bounding box center [172, 576] width 9 height 9
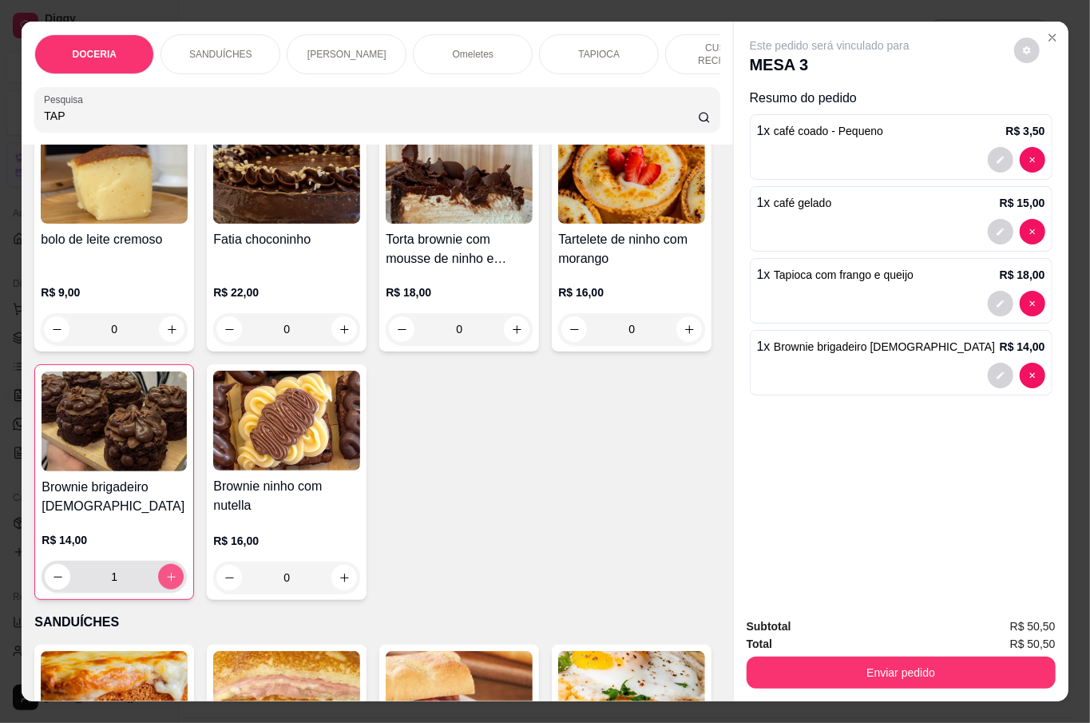
type input "1"
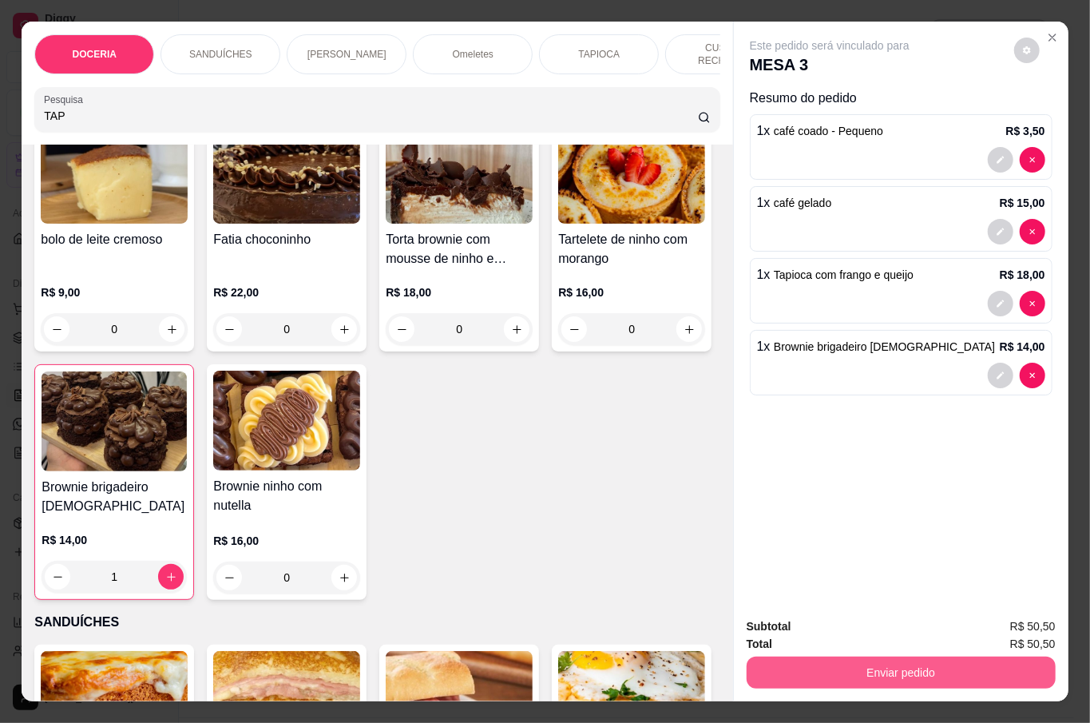
click at [953, 669] on button "Enviar pedido" at bounding box center [901, 673] width 309 height 32
click at [875, 626] on button "Não registrar e enviar pedido" at bounding box center [847, 625] width 166 height 30
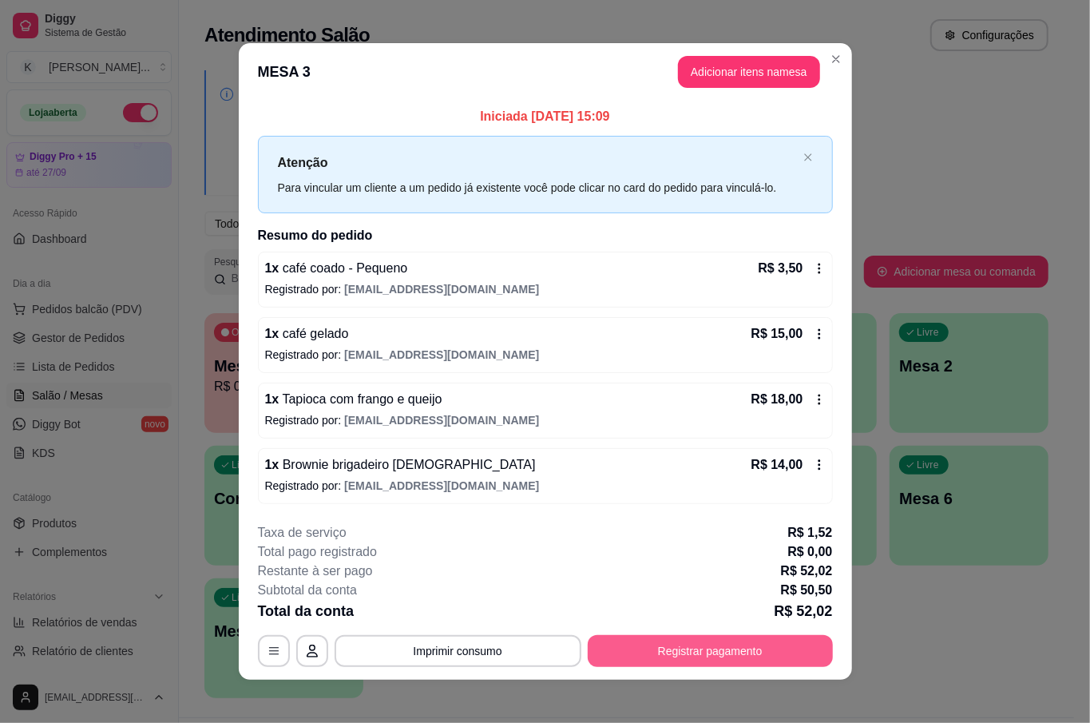
click at [717, 658] on button "Registrar pagamento" at bounding box center [710, 651] width 245 height 32
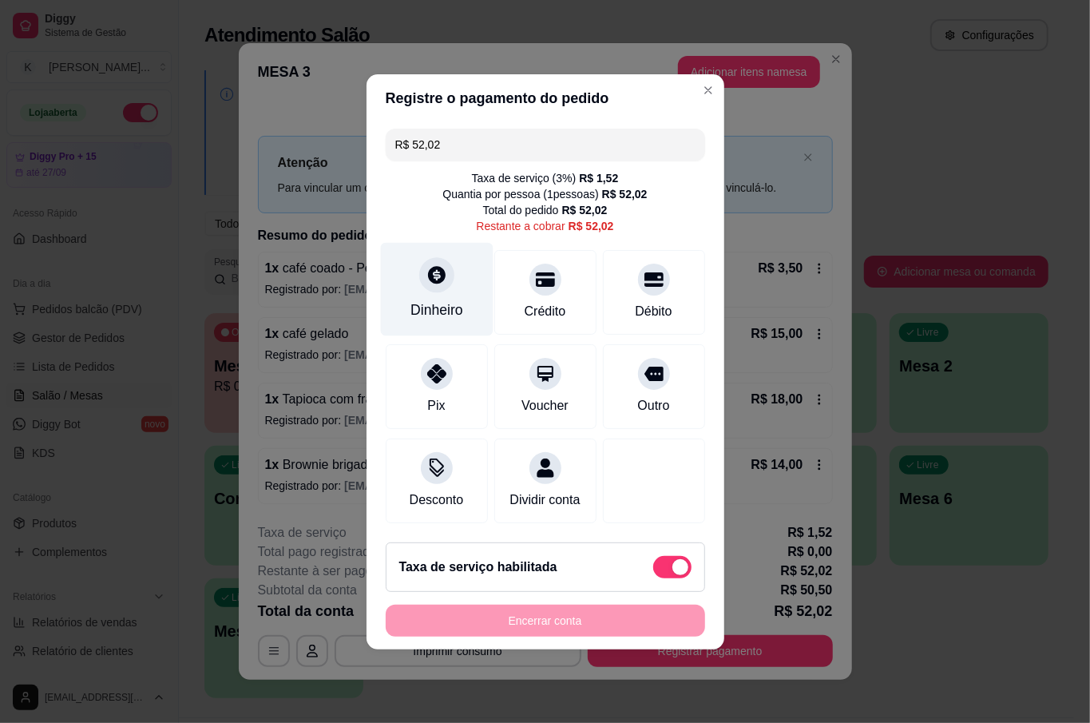
click at [446, 280] on div "Dinheiro" at bounding box center [436, 288] width 113 height 93
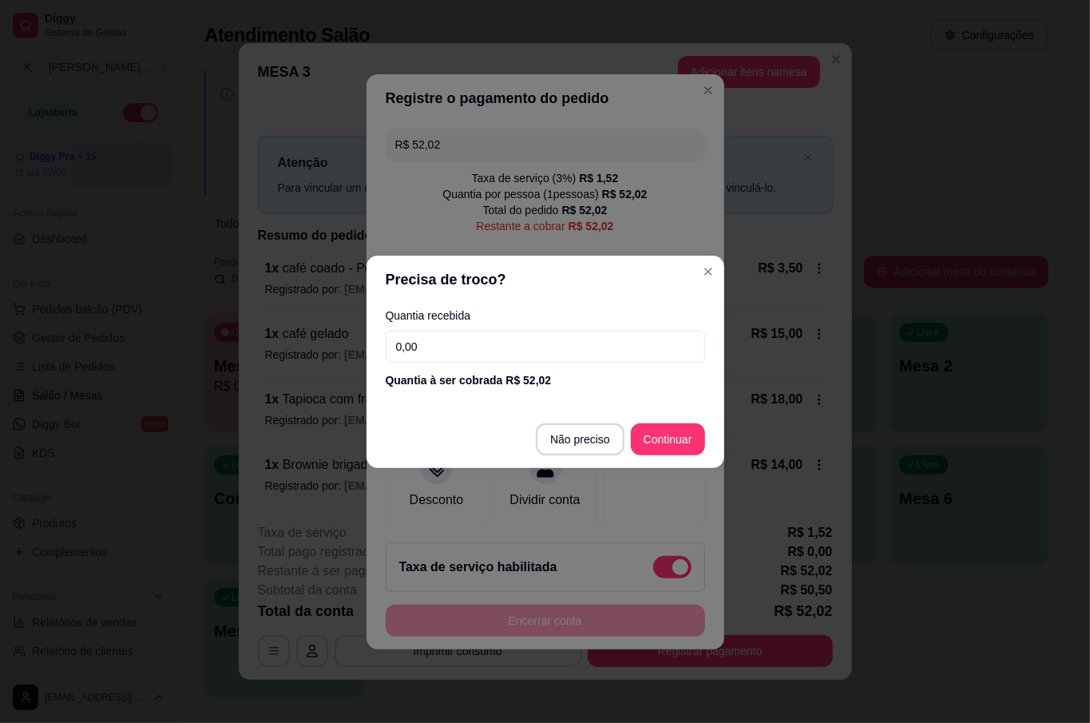
click at [558, 342] on input "0,00" at bounding box center [546, 347] width 320 height 32
type input "100,00"
